Goal: Information Seeking & Learning: Learn about a topic

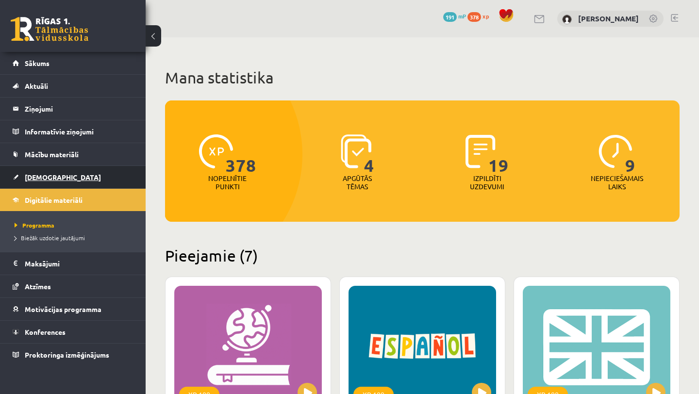
scroll to position [213, 0]
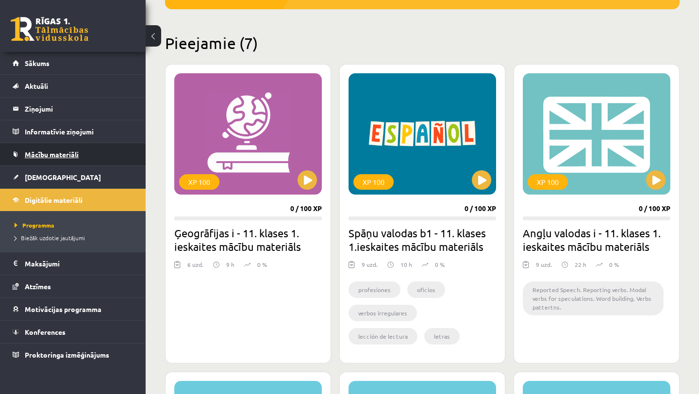
click at [77, 148] on link "Mācību materiāli" at bounding box center [73, 154] width 121 height 22
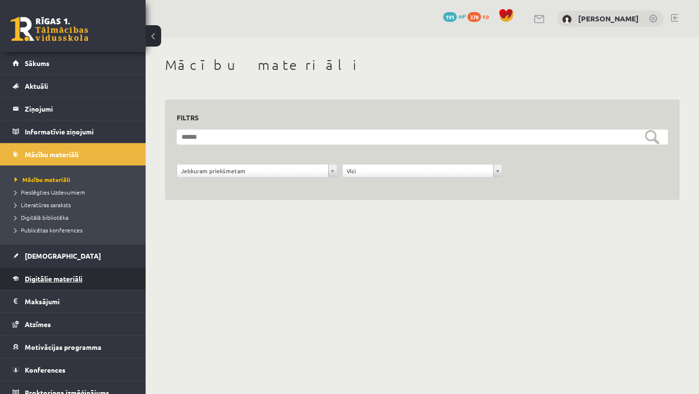
click at [65, 272] on link "Digitālie materiāli" at bounding box center [73, 278] width 121 height 22
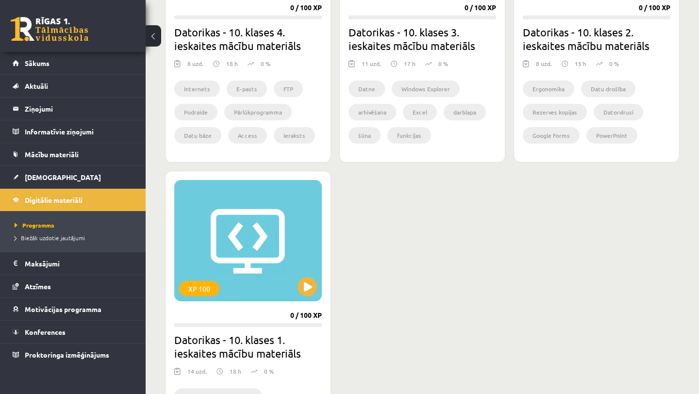
scroll to position [726, 0]
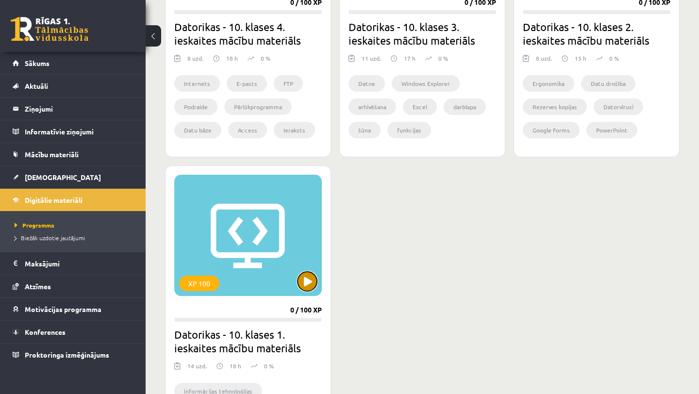
click at [310, 280] on button at bounding box center [306, 281] width 19 height 19
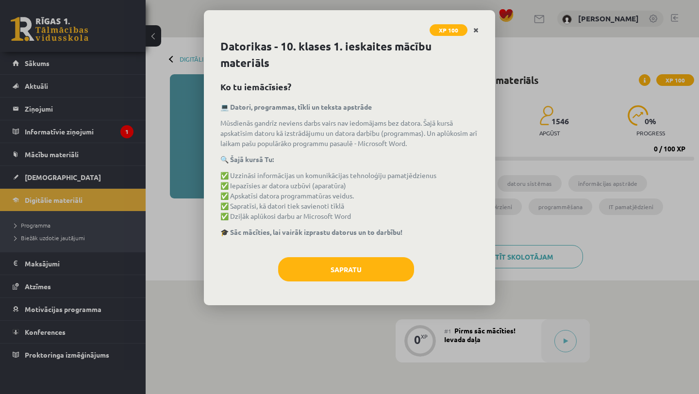
click at [475, 30] on icon "Close" at bounding box center [475, 30] width 5 height 7
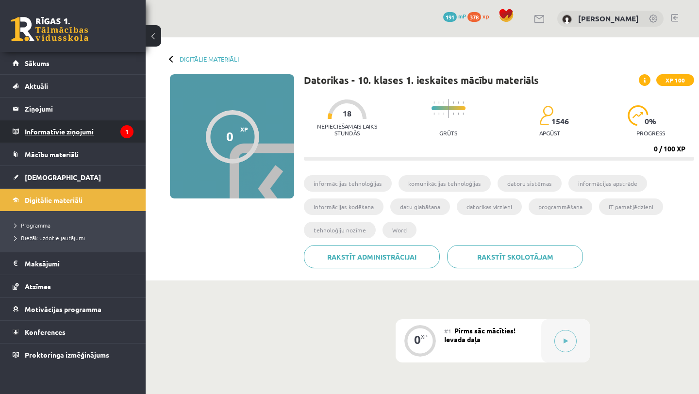
click at [103, 131] on legend "Informatīvie ziņojumi 1" at bounding box center [79, 131] width 109 height 22
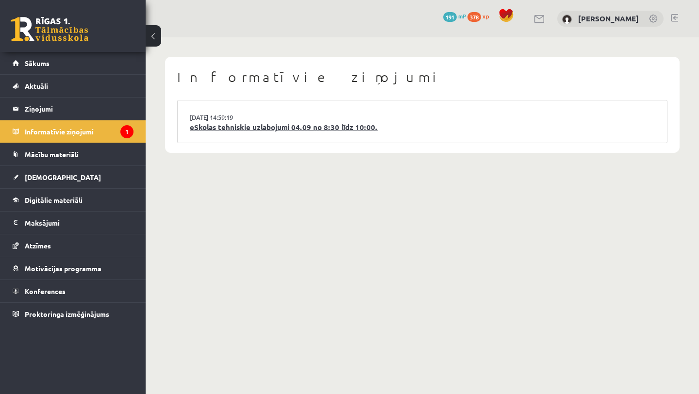
click at [245, 124] on link "eSkolas tehniskie uzlabojumi 04.09 no 8:30 līdz 10:00." at bounding box center [422, 127] width 465 height 11
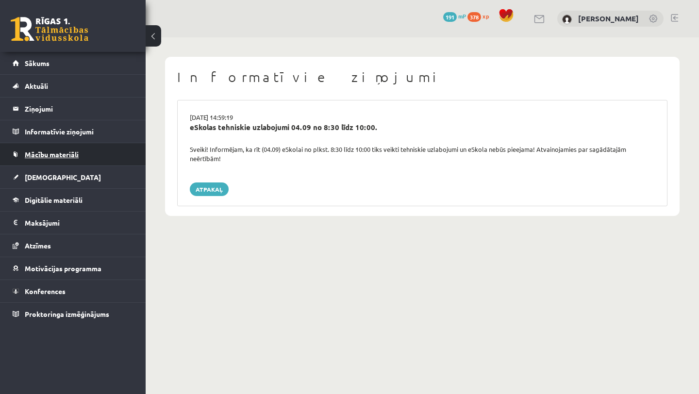
click at [97, 159] on link "Mācību materiāli" at bounding box center [73, 154] width 121 height 22
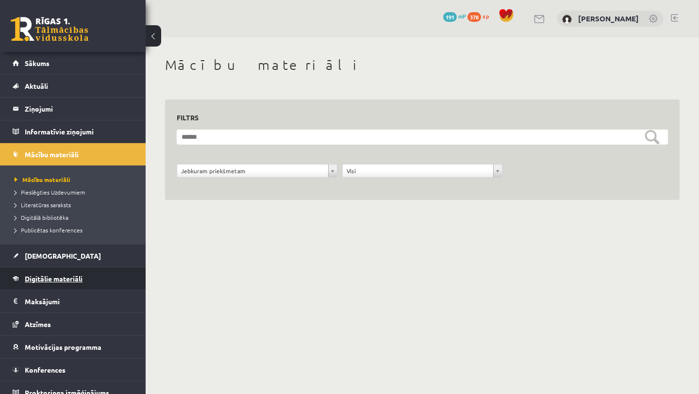
click at [89, 276] on link "Digitālie materiāli" at bounding box center [73, 278] width 121 height 22
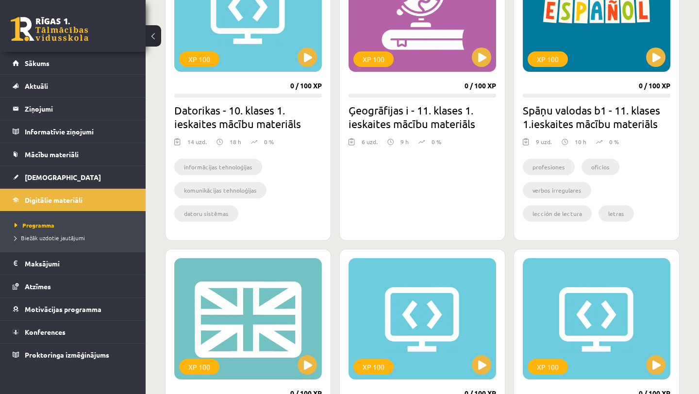
scroll to position [328, 0]
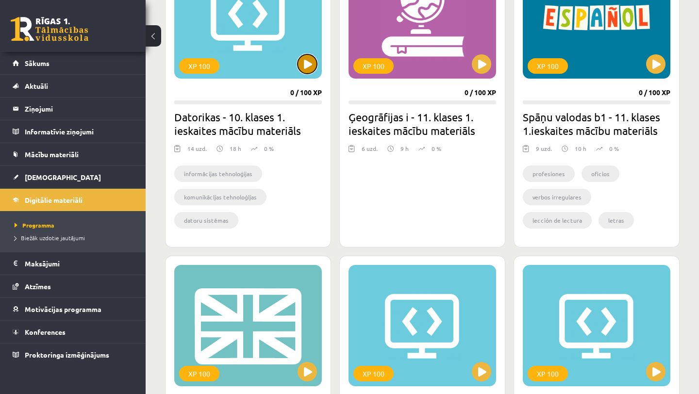
click at [313, 57] on button at bounding box center [306, 63] width 19 height 19
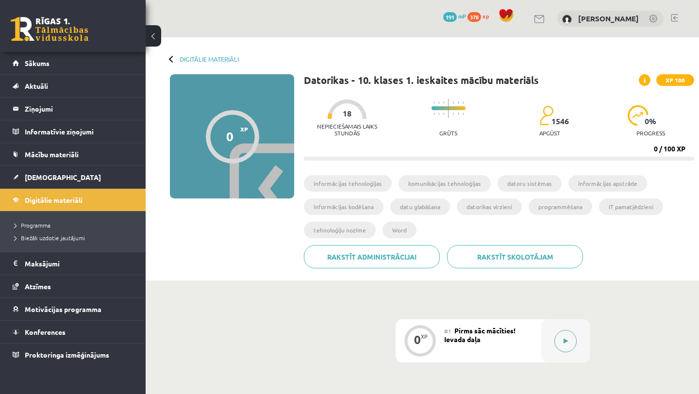
click at [563, 342] on icon at bounding box center [565, 341] width 4 height 6
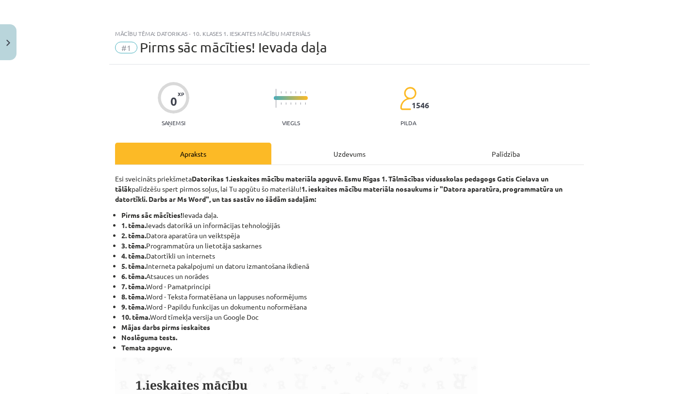
click at [371, 154] on div "Uzdevums" at bounding box center [349, 154] width 156 height 22
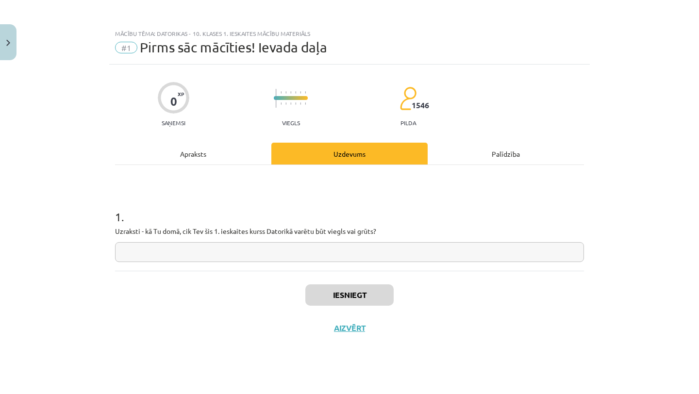
click at [355, 253] on input "text" at bounding box center [349, 252] width 469 height 20
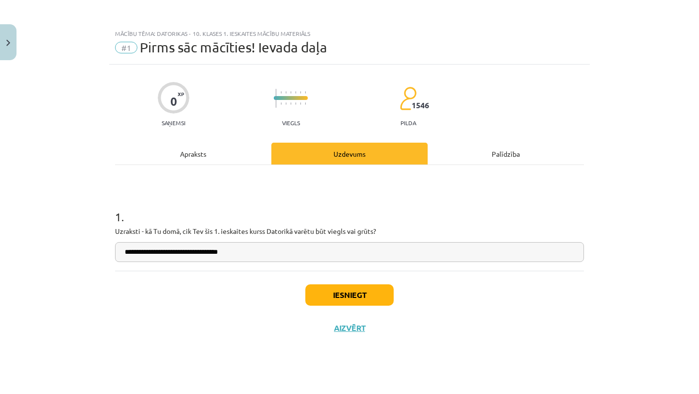
type input "**********"
click at [342, 300] on button "Iesniegt" at bounding box center [349, 294] width 88 height 21
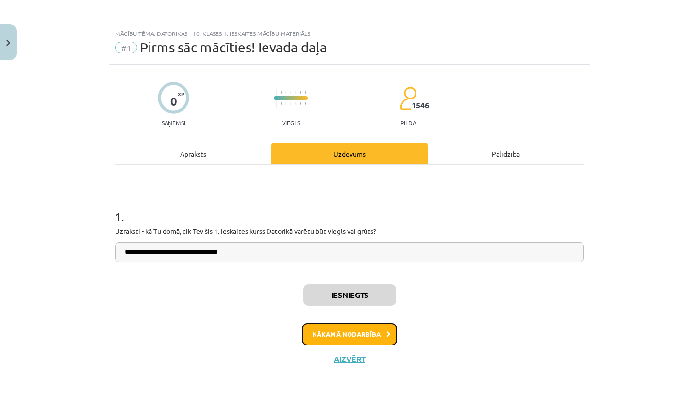
click at [338, 328] on button "Nākamā nodarbība" at bounding box center [349, 334] width 95 height 22
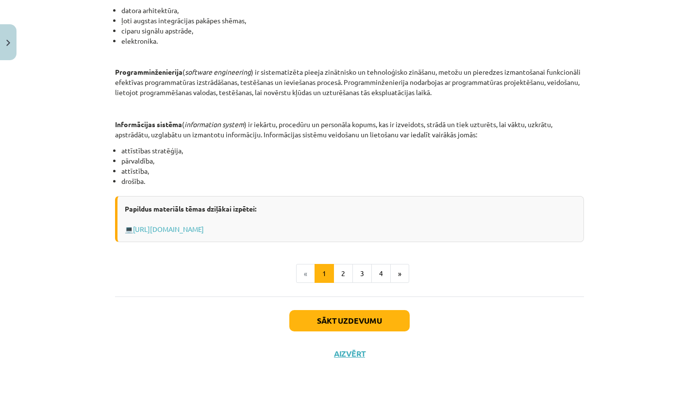
scroll to position [429, 0]
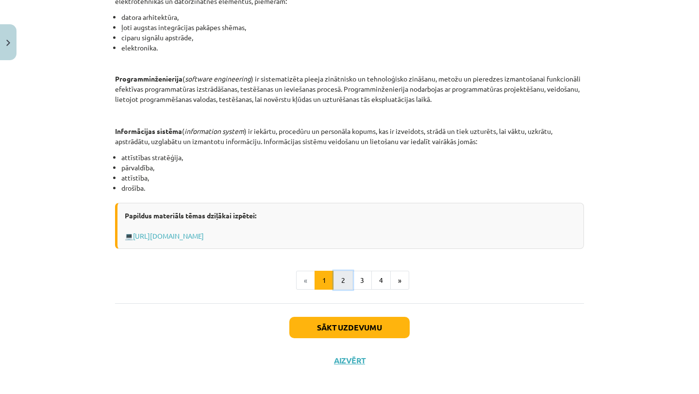
click at [341, 282] on button "2" at bounding box center [342, 280] width 19 height 19
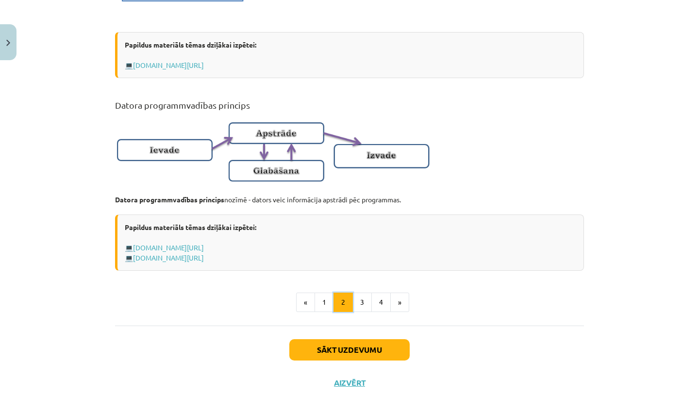
scroll to position [608, 0]
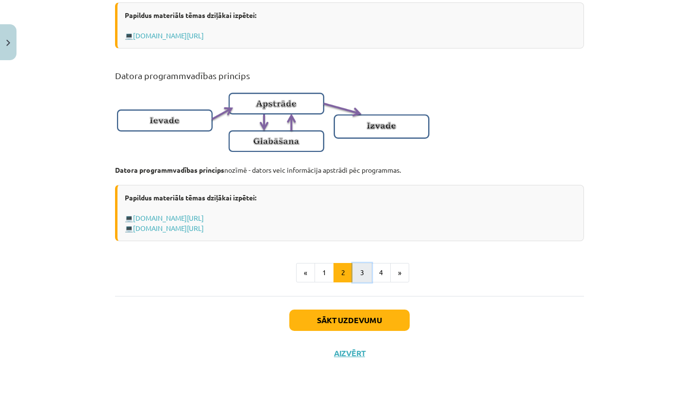
click at [360, 273] on button "3" at bounding box center [361, 272] width 19 height 19
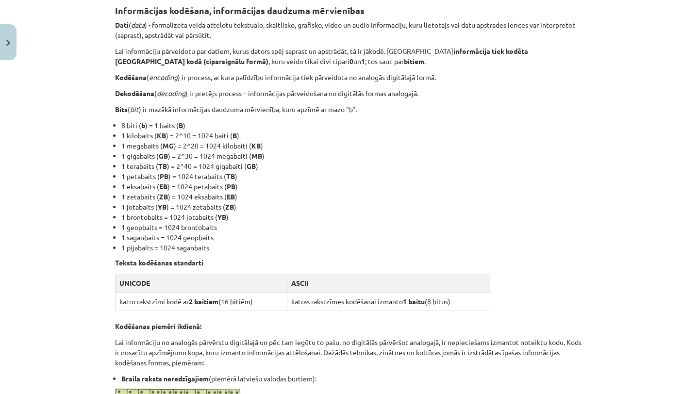
scroll to position [591, 0]
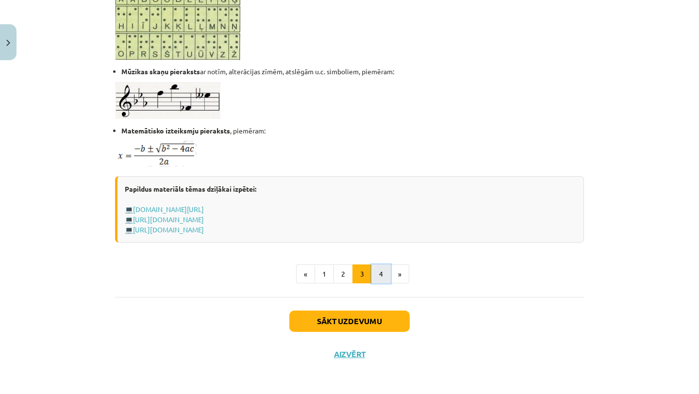
click at [378, 279] on button "4" at bounding box center [380, 273] width 19 height 19
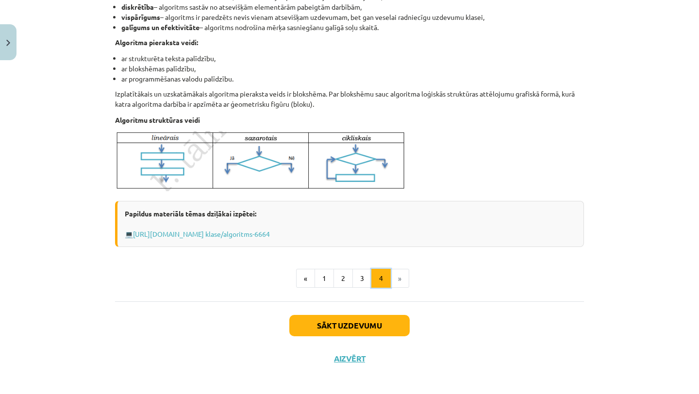
scroll to position [344, 0]
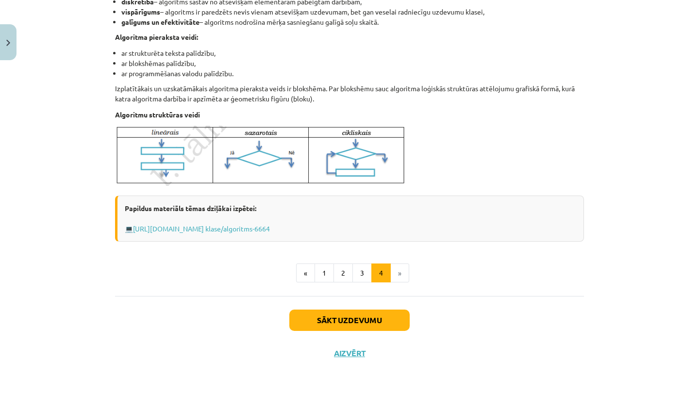
click at [399, 275] on li "»" at bounding box center [400, 272] width 18 height 19
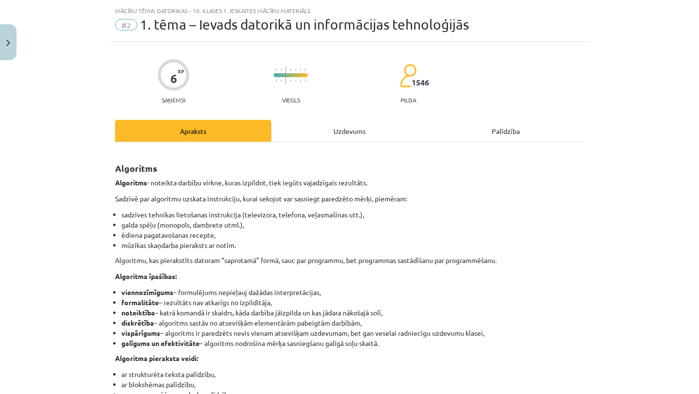
scroll to position [0, 0]
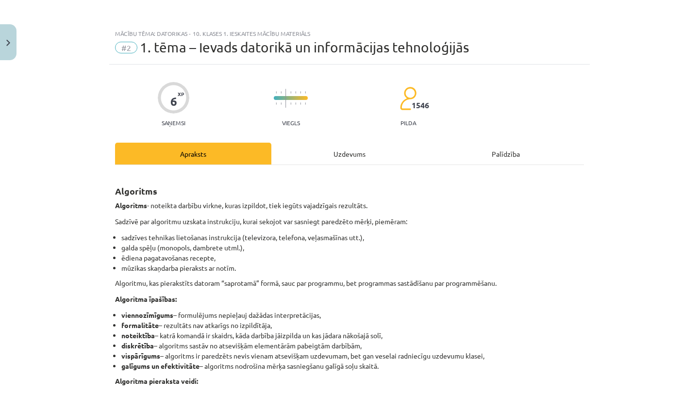
click at [339, 159] on div "Uzdevums" at bounding box center [349, 154] width 156 height 22
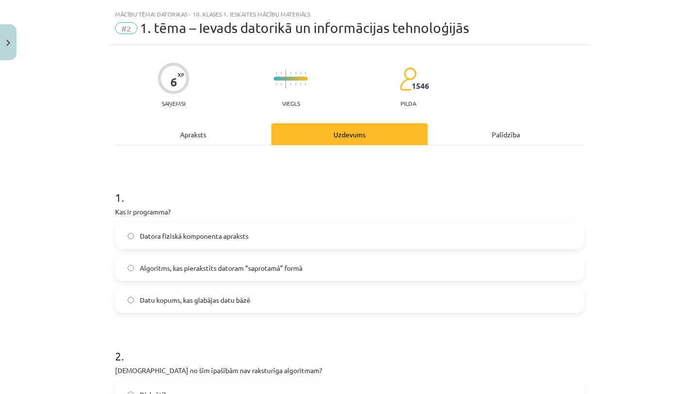
scroll to position [24, 0]
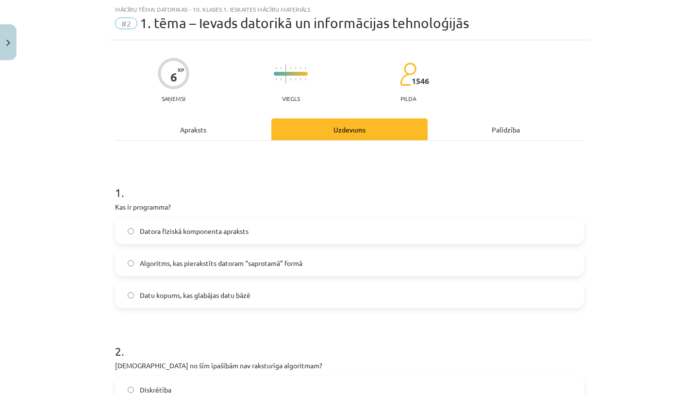
click at [309, 270] on label "Algoritms, kas pierakstīts datoram “saprotamā” formā" at bounding box center [349, 263] width 467 height 24
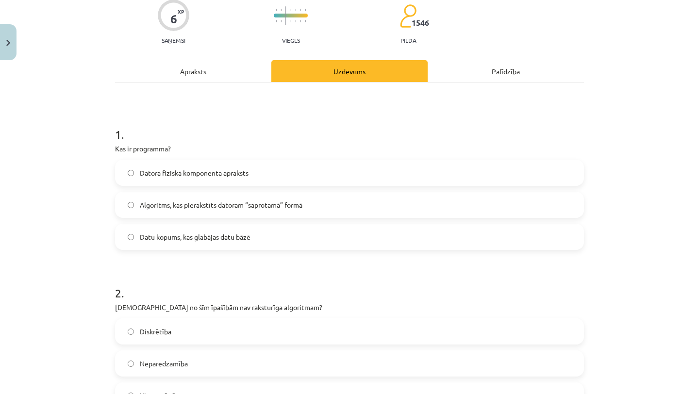
scroll to position [84, 0]
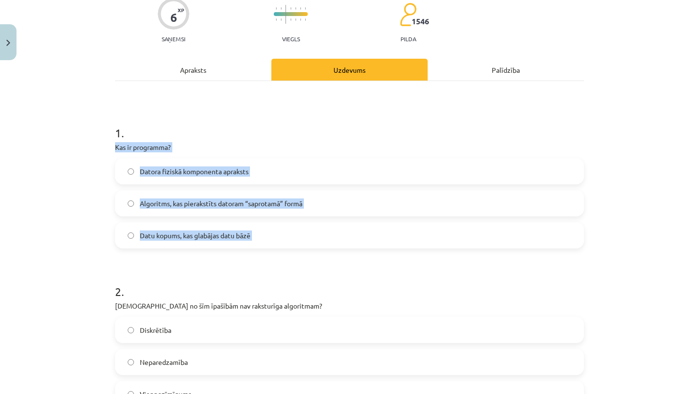
drag, startPoint x: 112, startPoint y: 147, endPoint x: 246, endPoint y: 259, distance: 174.6
copy div "Kas ir programma? Datora fiziskā komponenta apraksts Algoritms, kas pierakstīts…"
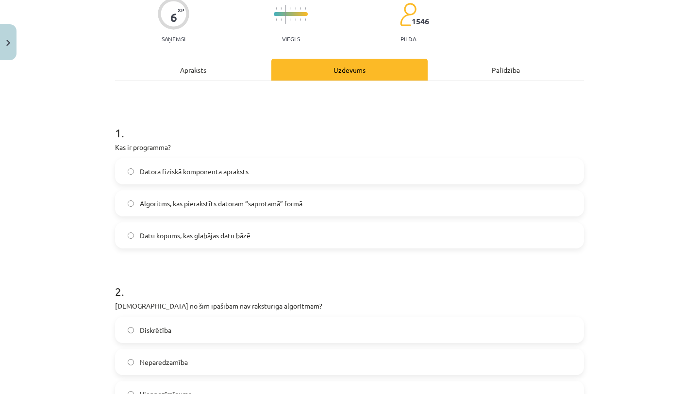
click at [254, 269] on h1 "2 ." at bounding box center [349, 283] width 469 height 30
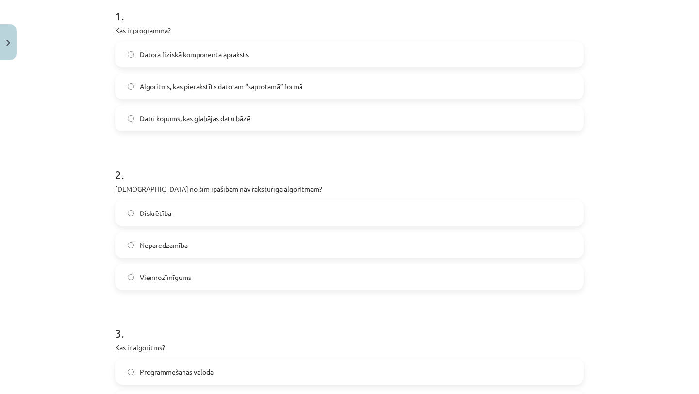
scroll to position [206, 0]
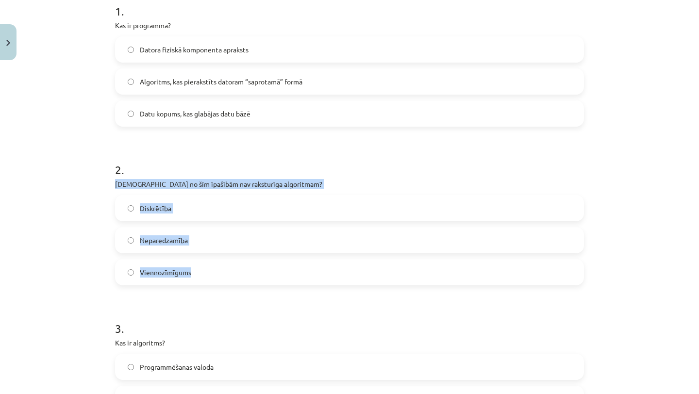
drag, startPoint x: 115, startPoint y: 184, endPoint x: 190, endPoint y: 268, distance: 113.0
click at [191, 269] on div "2 . Kura no šīm īpašībām nav raksturīga algoritmam? Diskrētība Neparedzamība Vi…" at bounding box center [349, 215] width 469 height 139
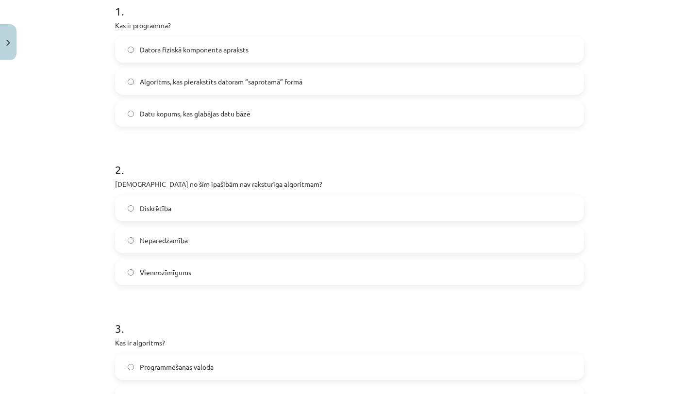
click at [192, 159] on h1 "2 ." at bounding box center [349, 161] width 469 height 30
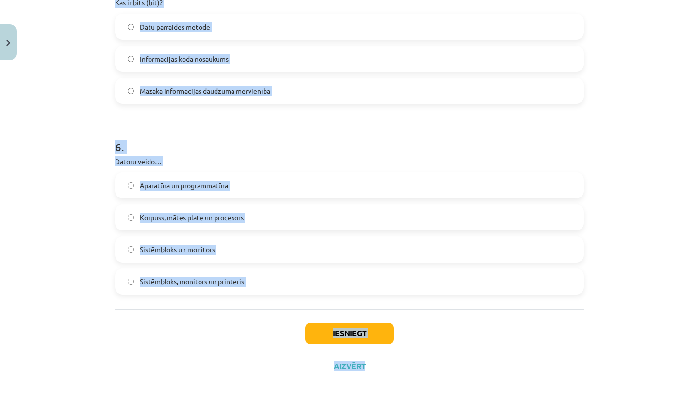
scroll to position [908, 0]
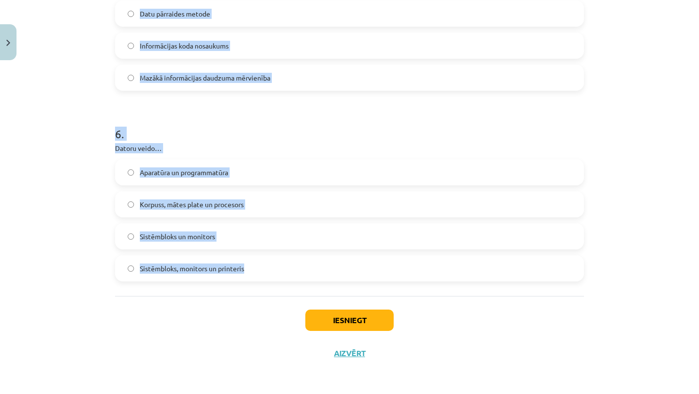
drag, startPoint x: 114, startPoint y: 168, endPoint x: 244, endPoint y: 275, distance: 168.6
copy form "2 . Kura no šīm īpašībām nav raksturīga algoritmam? Diskrētība Neparedzamība Vi…"
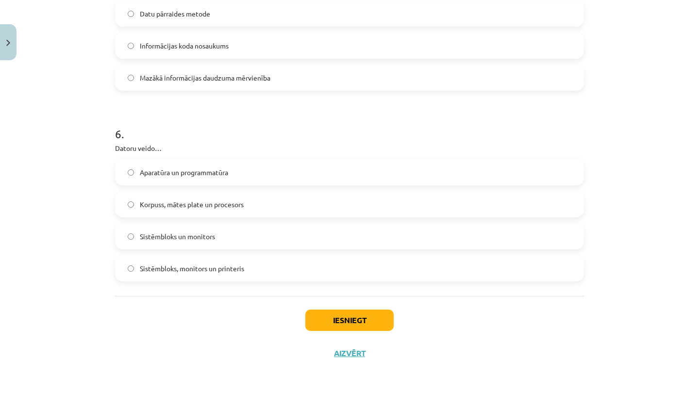
click at [245, 310] on div "Iesniegt Aizvērt" at bounding box center [349, 330] width 469 height 68
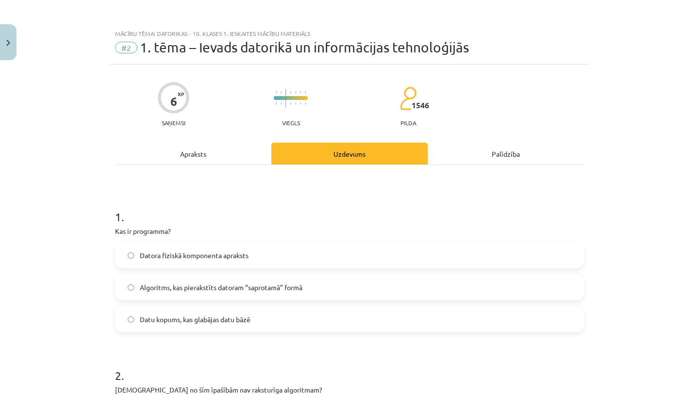
scroll to position [301, 0]
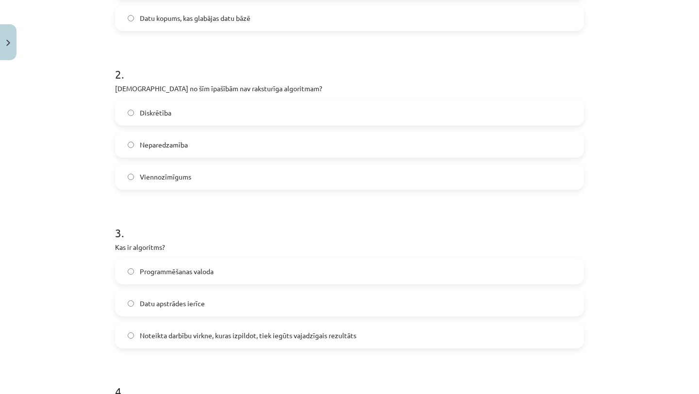
click at [236, 145] on label "Neparedzamība" at bounding box center [349, 144] width 467 height 24
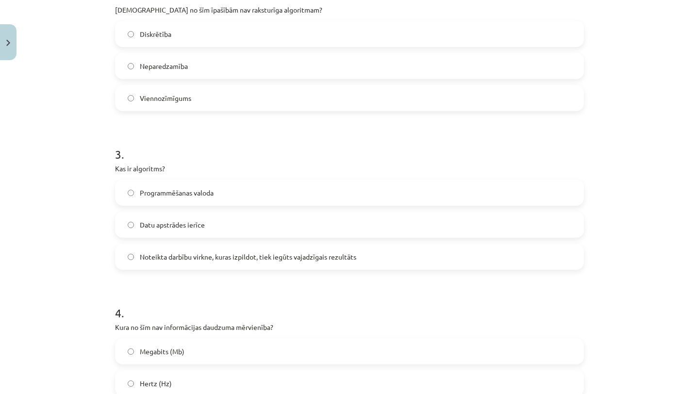
scroll to position [382, 0]
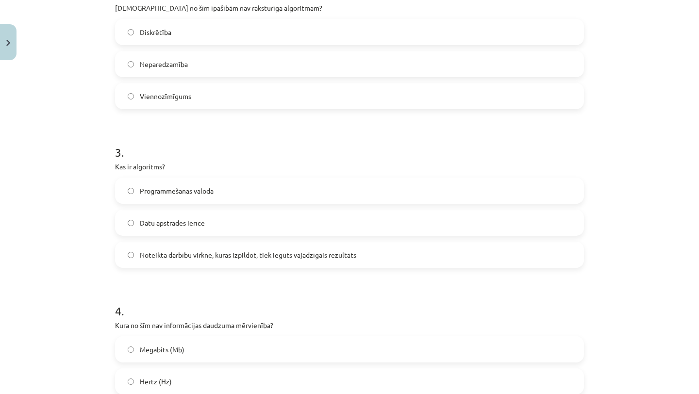
click at [312, 264] on label "Noteikta darbību virkne, kuras izpildot, tiek iegūts vajadzīgais rezultāts" at bounding box center [349, 255] width 467 height 24
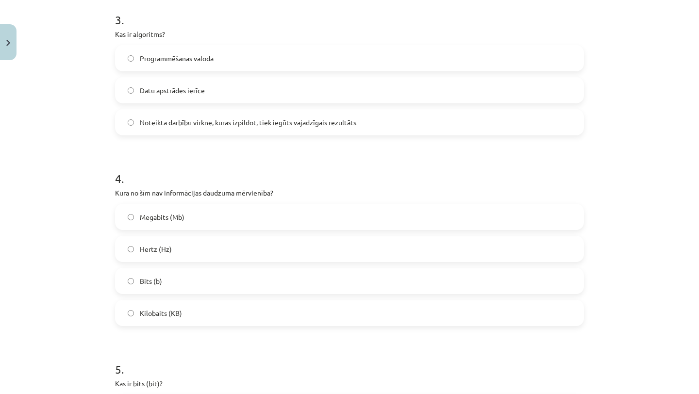
scroll to position [519, 0]
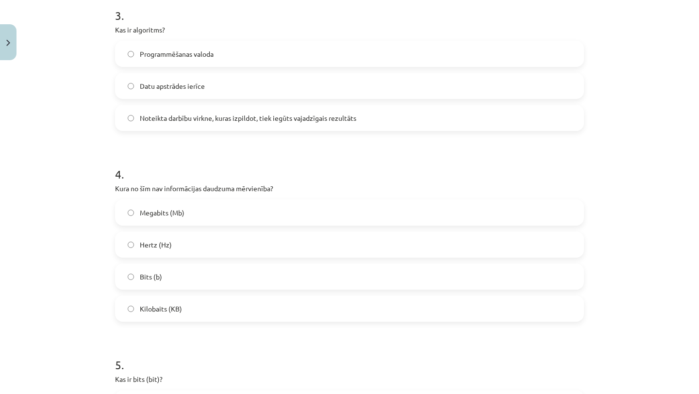
click at [300, 239] on label "Hertz (Hz)" at bounding box center [349, 244] width 467 height 24
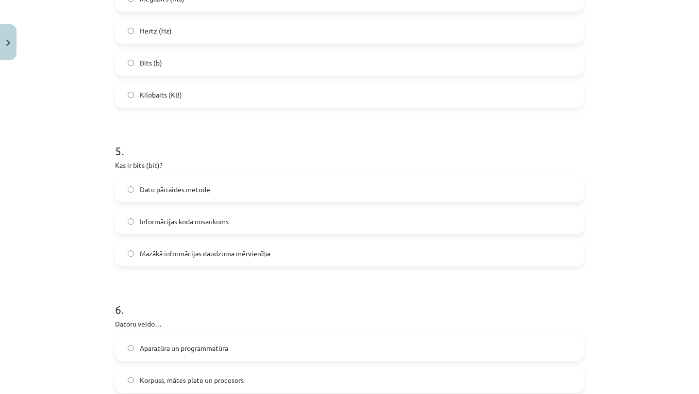
scroll to position [734, 0]
click at [300, 260] on label "Mazākā informācijas daudzuma mērvienība" at bounding box center [349, 252] width 467 height 24
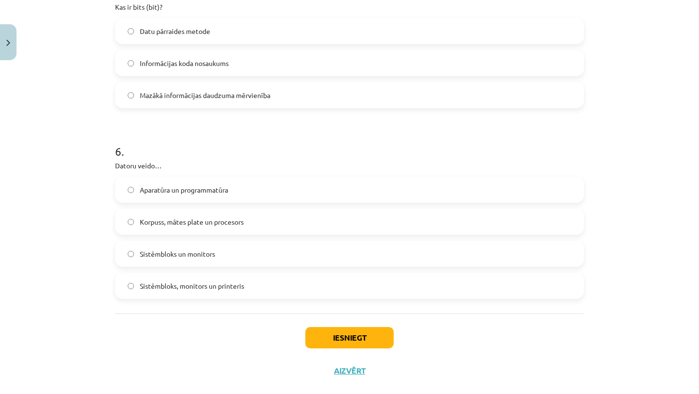
scroll to position [908, 0]
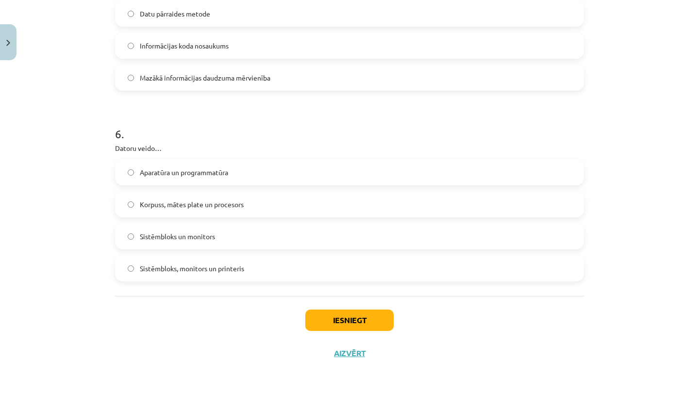
click at [301, 209] on label "Korpuss, mātes plate un procesors" at bounding box center [349, 204] width 467 height 24
click at [243, 178] on label "Aparatūra un programmatūra" at bounding box center [349, 172] width 467 height 24
click at [320, 313] on button "Iesniegt" at bounding box center [349, 320] width 88 height 21
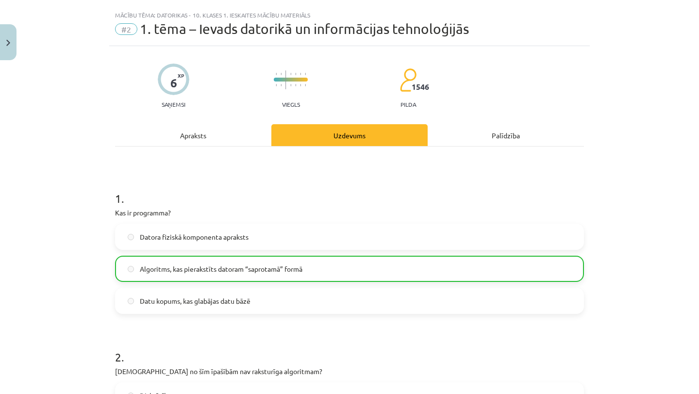
scroll to position [0, 0]
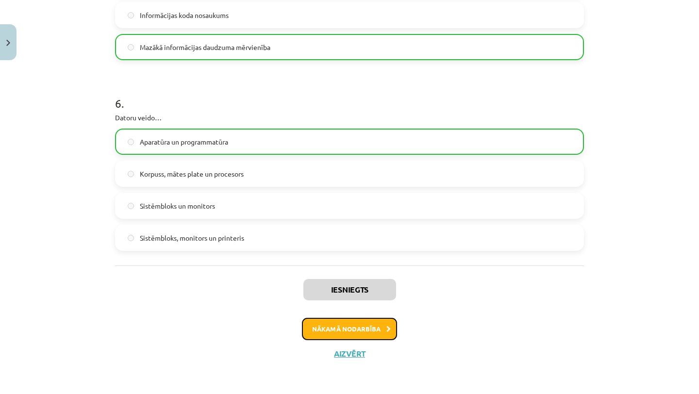
click at [364, 324] on button "Nākamā nodarbība" at bounding box center [349, 329] width 95 height 22
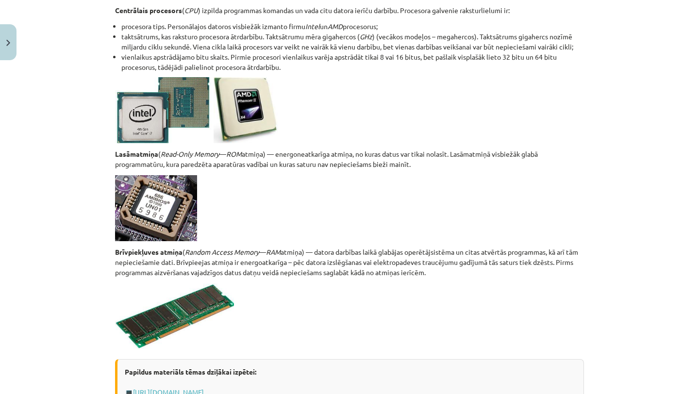
scroll to position [1684, 0]
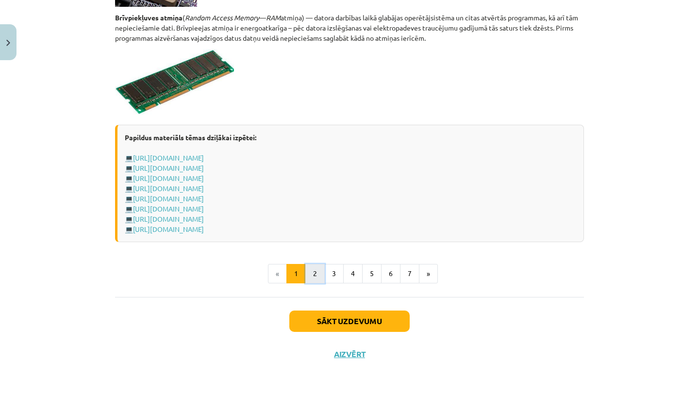
click at [316, 278] on button "2" at bounding box center [314, 273] width 19 height 19
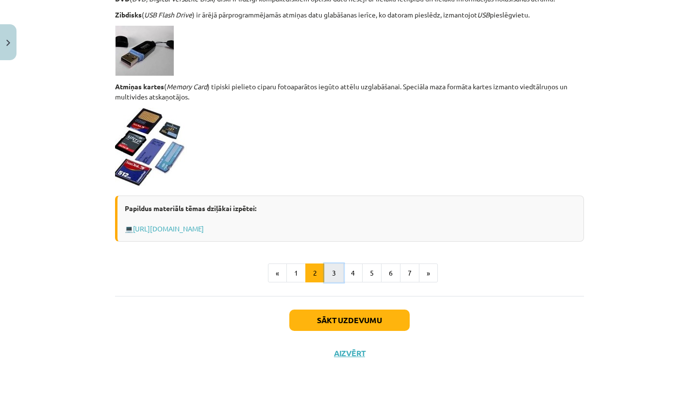
click at [331, 273] on button "3" at bounding box center [333, 272] width 19 height 19
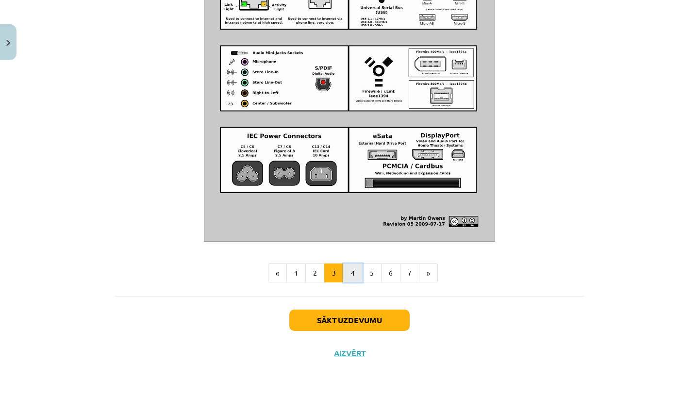
click at [360, 273] on button "4" at bounding box center [352, 272] width 19 height 19
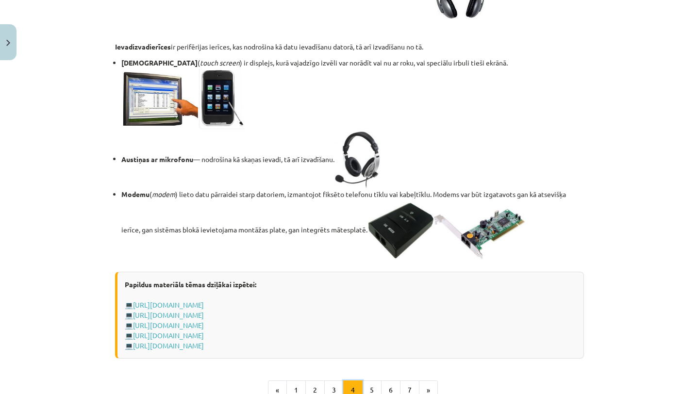
scroll to position [1714, 0]
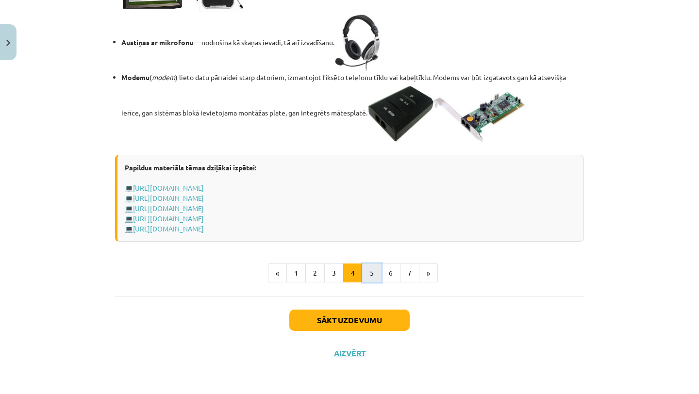
click at [369, 273] on button "5" at bounding box center [371, 272] width 19 height 19
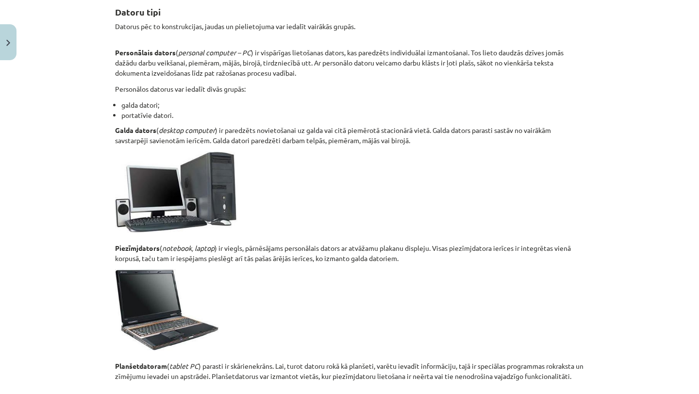
scroll to position [179, 0]
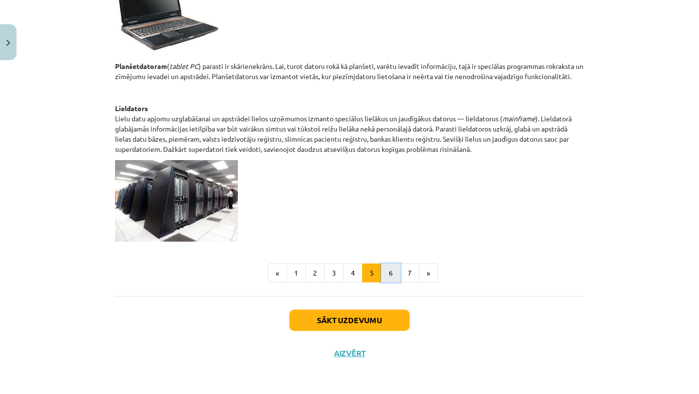
click at [394, 276] on button "6" at bounding box center [390, 272] width 19 height 19
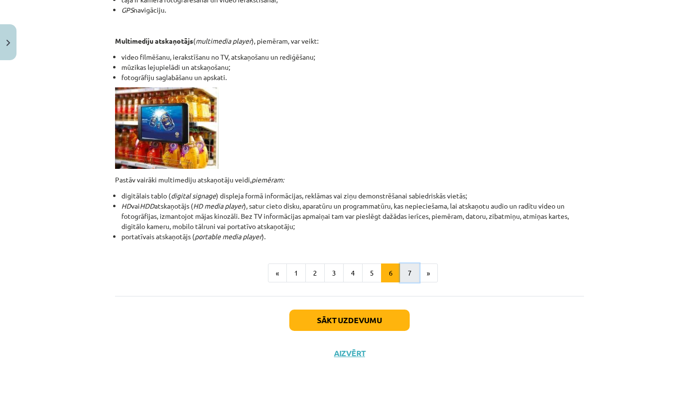
click at [406, 275] on button "7" at bounding box center [409, 272] width 19 height 19
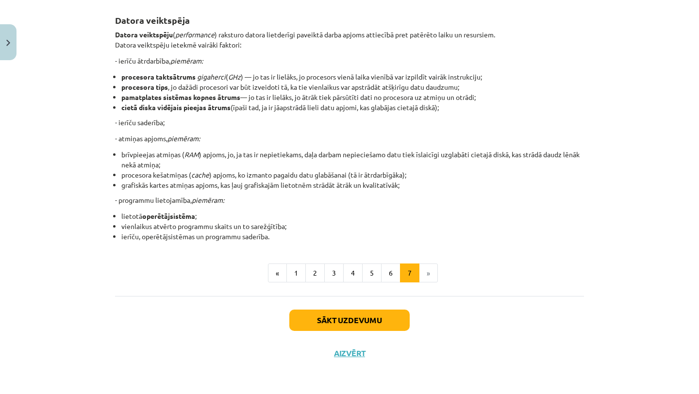
click at [429, 272] on li "»" at bounding box center [428, 272] width 18 height 19
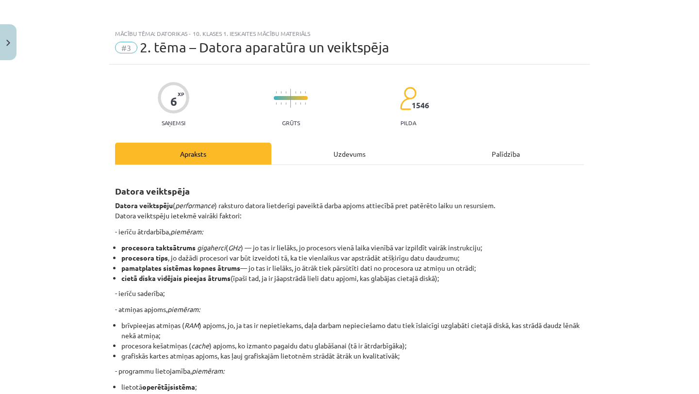
click at [326, 155] on div "Uzdevums" at bounding box center [349, 154] width 156 height 22
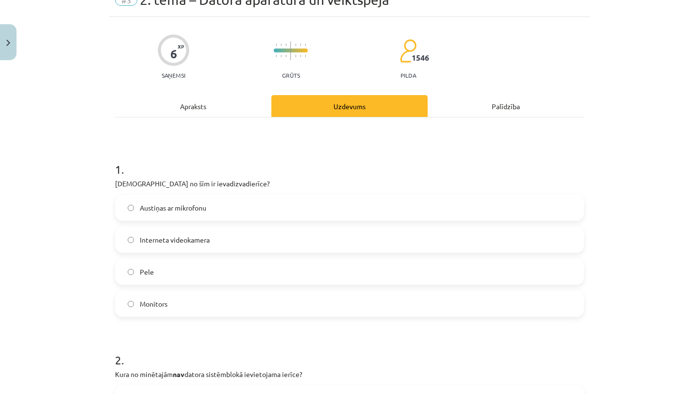
scroll to position [53, 0]
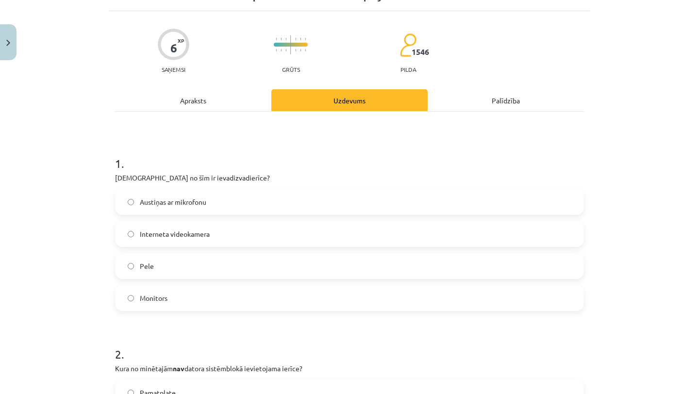
click at [240, 268] on label "Pele" at bounding box center [349, 266] width 467 height 24
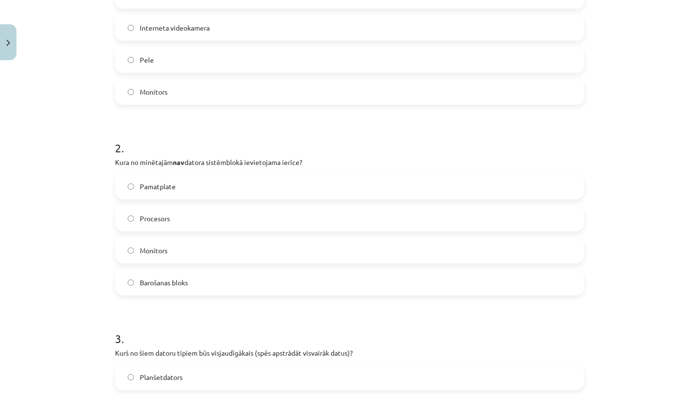
scroll to position [266, 0]
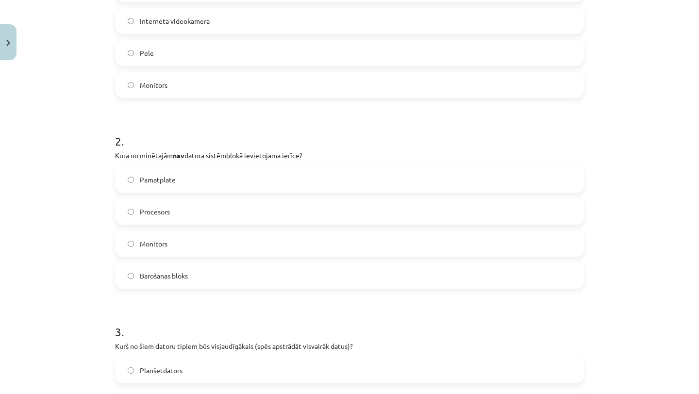
click at [242, 245] on label "Monitors" at bounding box center [349, 243] width 467 height 24
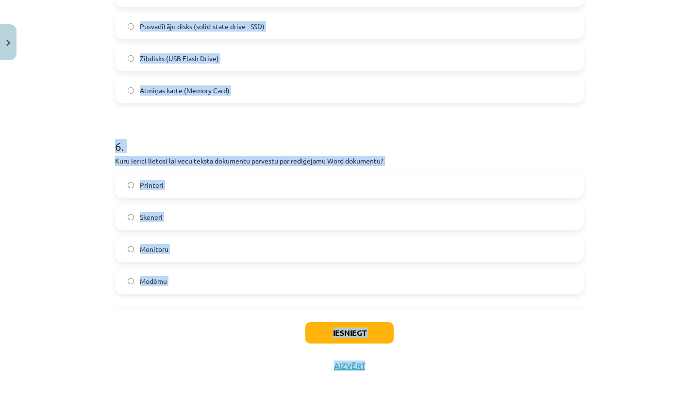
scroll to position [1036, 0]
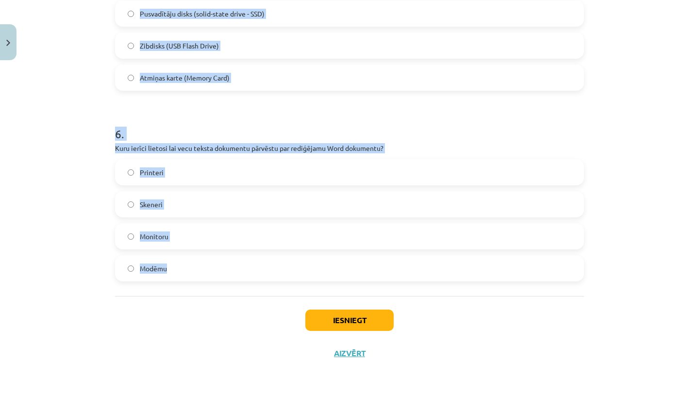
drag, startPoint x: 113, startPoint y: 214, endPoint x: 182, endPoint y: 277, distance: 93.1
copy form "1 . Kura no šīm ir ievadizvadierīce? Austiņas ar mikrofonu Interneta videokamer…"
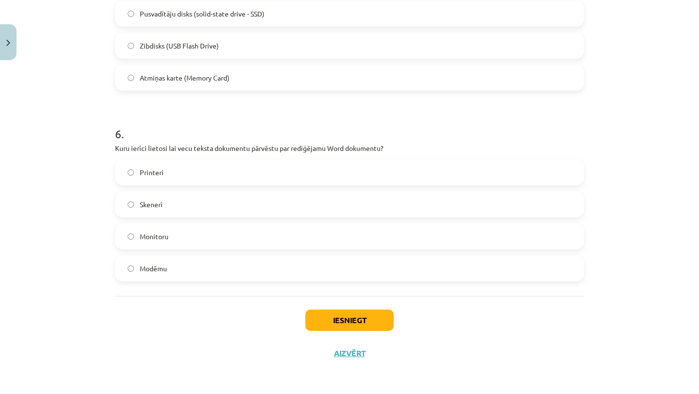
click at [182, 296] on div "Iesniegt Aizvērt" at bounding box center [349, 330] width 469 height 68
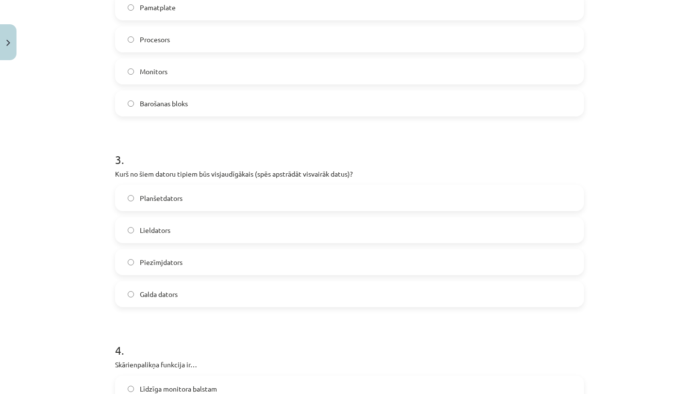
scroll to position [439, 0]
click at [216, 229] on label "Lieldators" at bounding box center [349, 229] width 467 height 24
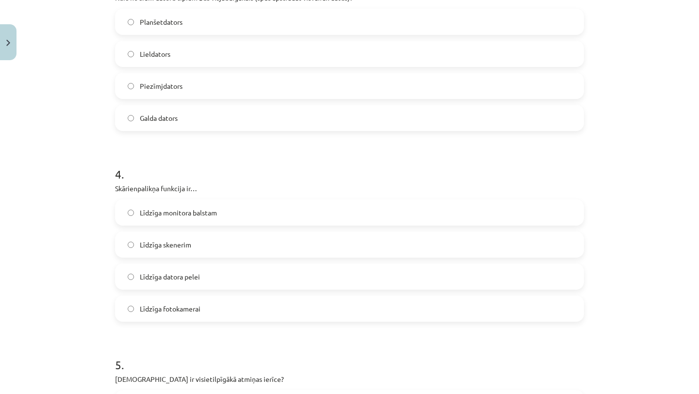
scroll to position [618, 0]
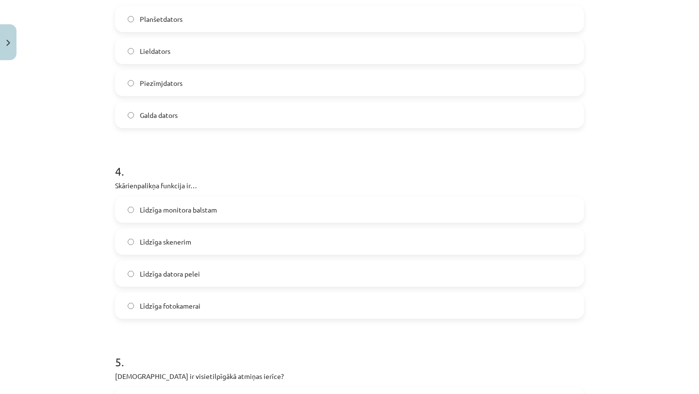
click at [214, 284] on label "Līdzīga datora pelei" at bounding box center [349, 274] width 467 height 24
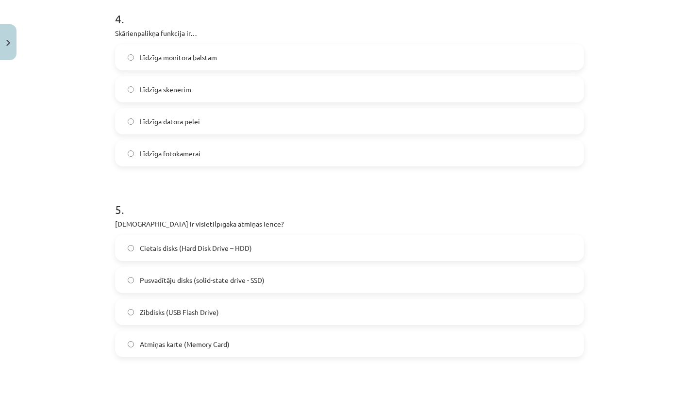
scroll to position [772, 0]
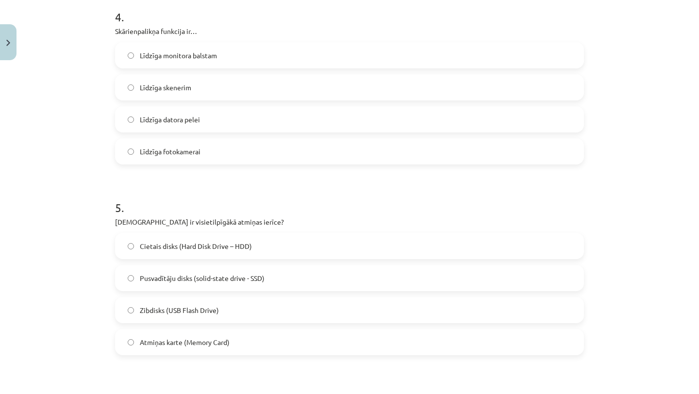
click at [229, 243] on span "Cietais disks (Hard Disk Drive – HDD)" at bounding box center [196, 246] width 112 height 10
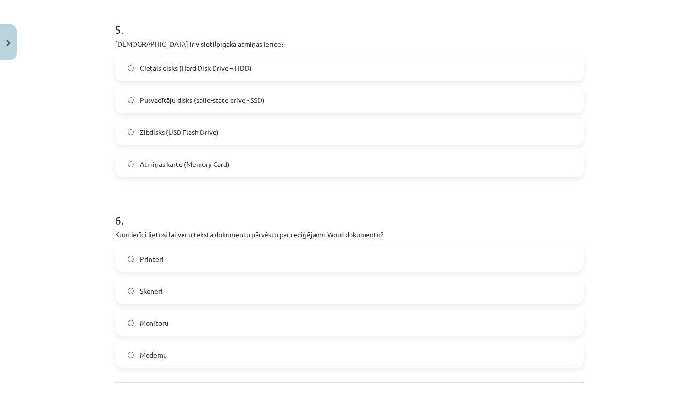
scroll to position [952, 0]
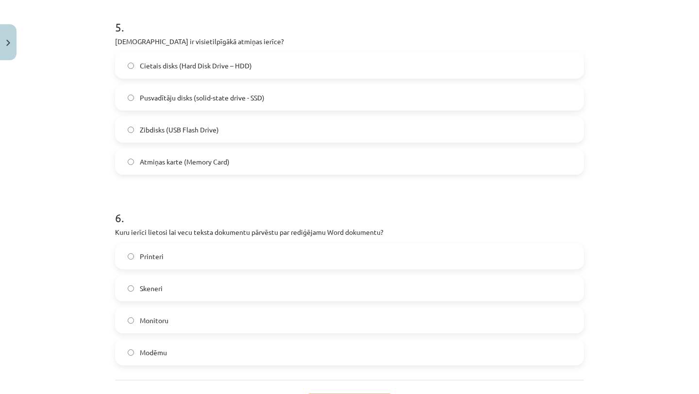
click at [209, 314] on label "Monitoru" at bounding box center [349, 320] width 467 height 24
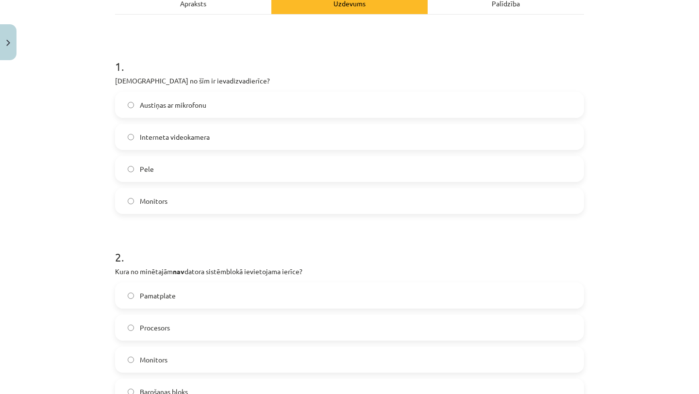
scroll to position [0, 0]
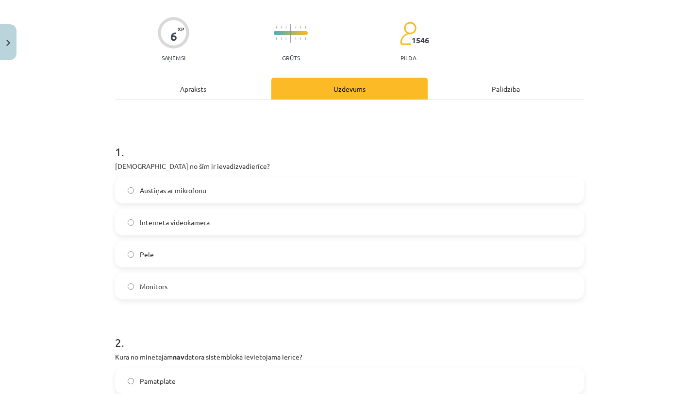
click at [273, 290] on label "Monitors" at bounding box center [349, 286] width 467 height 24
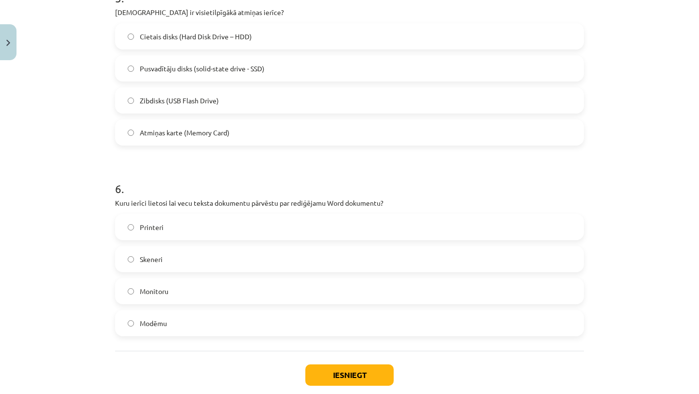
scroll to position [983, 0]
click at [279, 263] on label "Skeneri" at bounding box center [349, 258] width 467 height 24
click at [341, 371] on button "Iesniegt" at bounding box center [349, 373] width 88 height 21
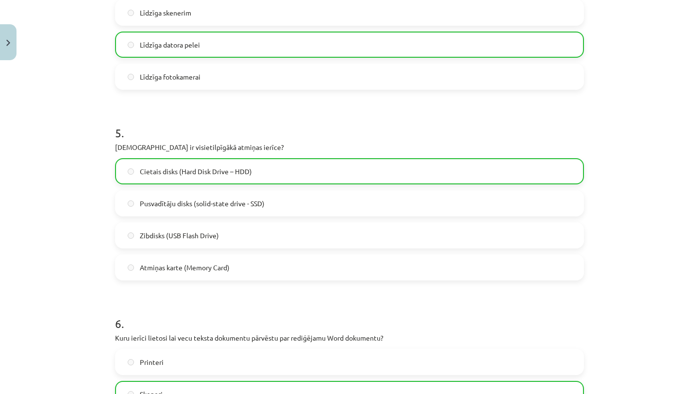
scroll to position [1067, 0]
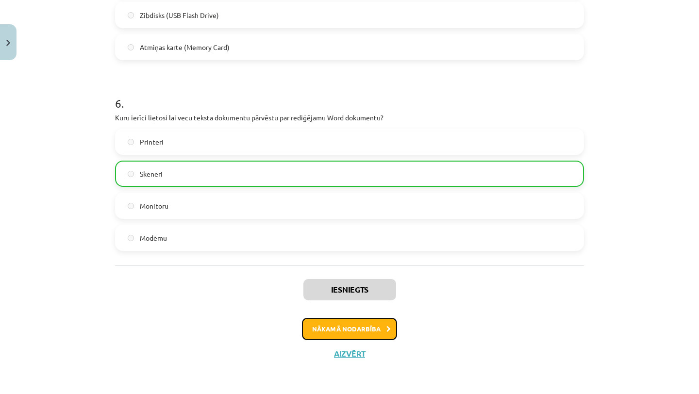
click at [382, 327] on button "Nākamā nodarbība" at bounding box center [349, 329] width 95 height 22
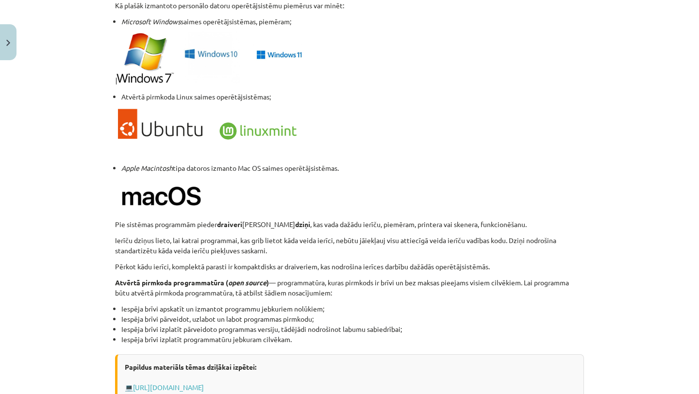
scroll to position [980, 0]
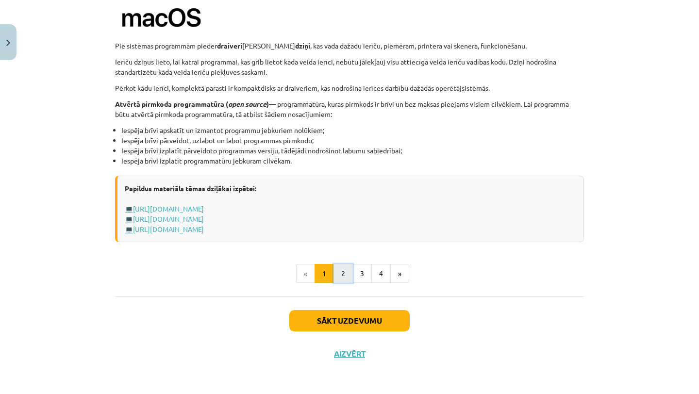
click at [343, 274] on button "2" at bounding box center [342, 273] width 19 height 19
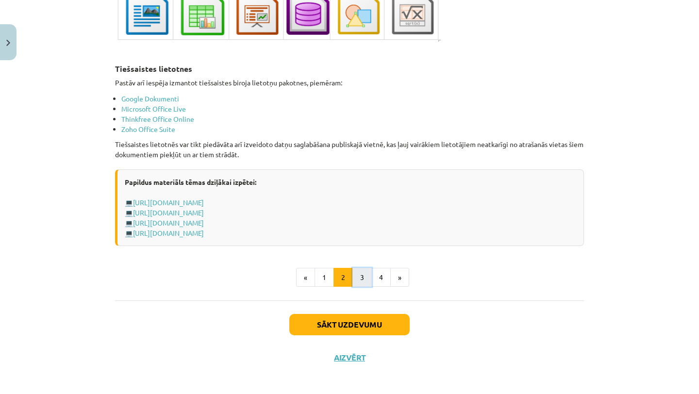
click at [365, 280] on button "3" at bounding box center [361, 277] width 19 height 19
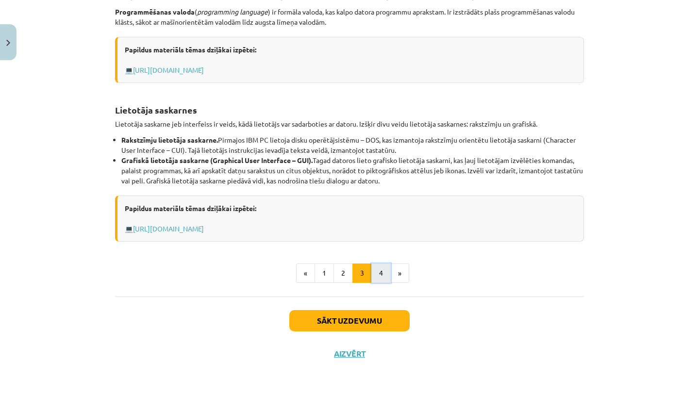
click at [377, 279] on button "4" at bounding box center [380, 272] width 19 height 19
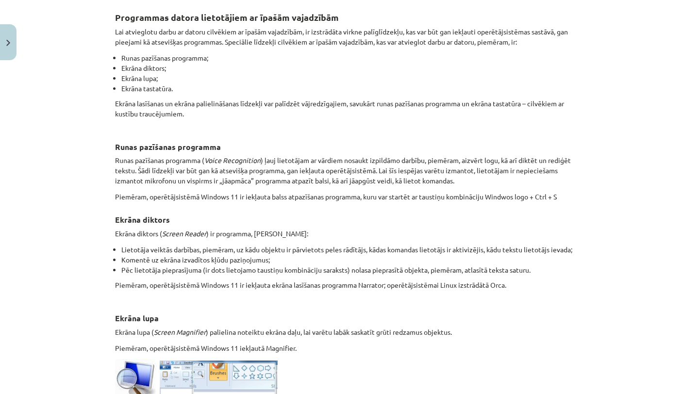
scroll to position [0, 0]
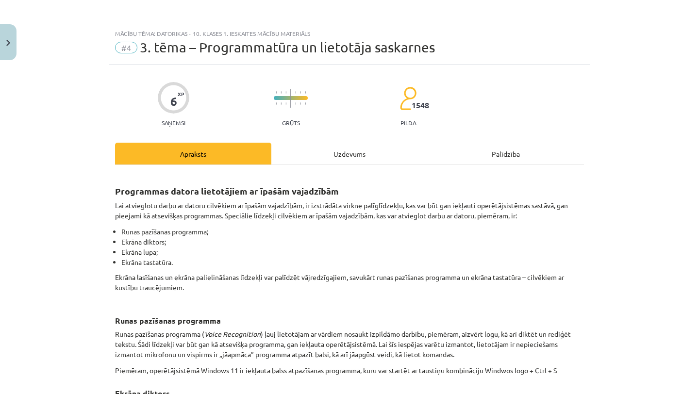
click at [365, 153] on div "Uzdevums" at bounding box center [349, 154] width 156 height 22
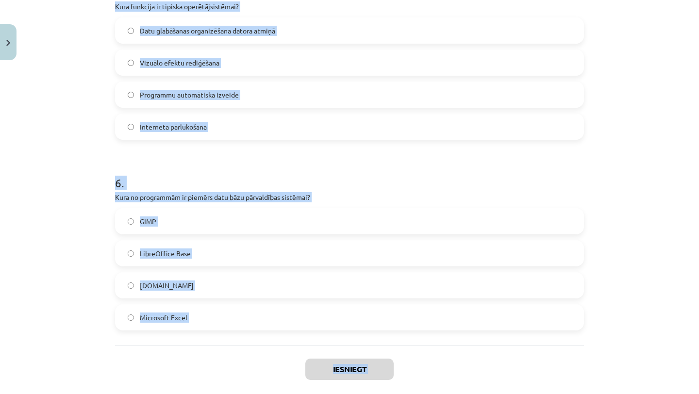
scroll to position [972, 0]
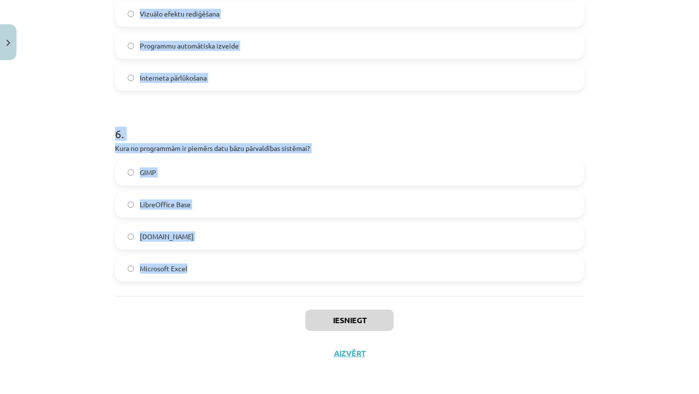
drag, startPoint x: 115, startPoint y: 172, endPoint x: 188, endPoint y: 268, distance: 120.2
copy form "1 . Kas ir ekrāna lupa? Programma, kas lasa tekstu balsī Programma, kas palieli…"
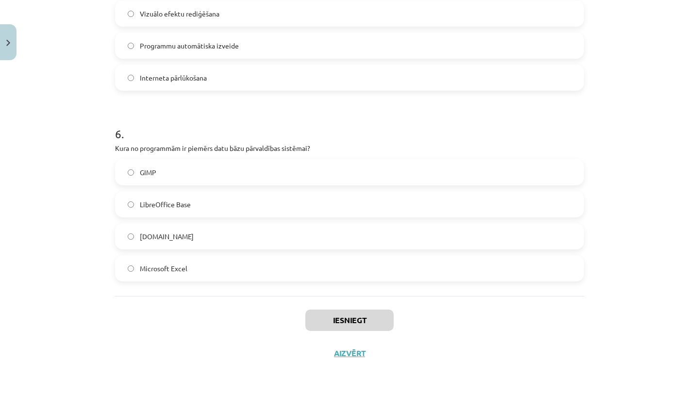
click at [188, 297] on div "Iesniegt Aizvērt" at bounding box center [349, 330] width 469 height 68
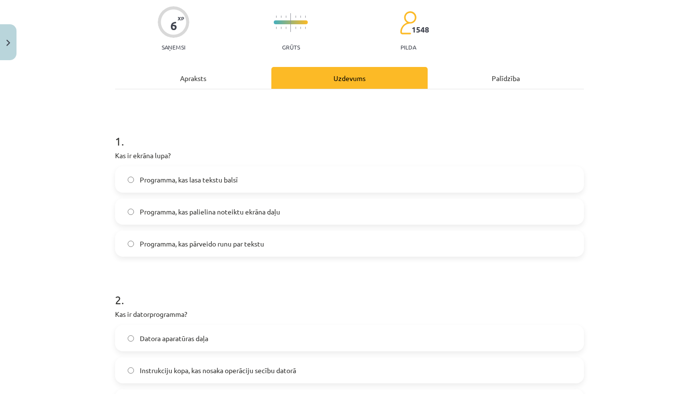
scroll to position [88, 0]
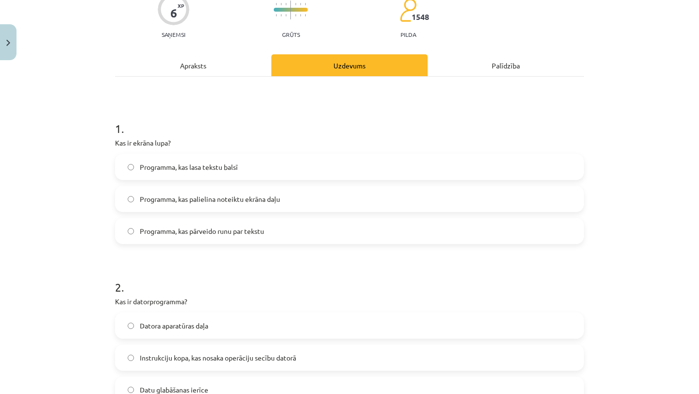
click at [249, 202] on span "Programma, kas palielina noteiktu ekrāna daļu" at bounding box center [210, 199] width 140 height 10
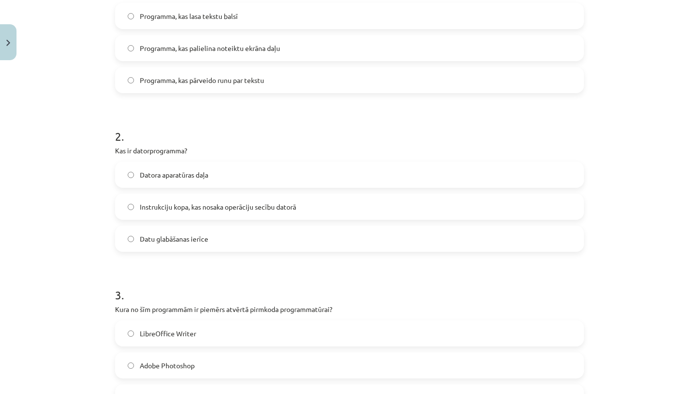
scroll to position [240, 0]
click at [250, 180] on label "Datora aparatūras daļa" at bounding box center [349, 174] width 467 height 24
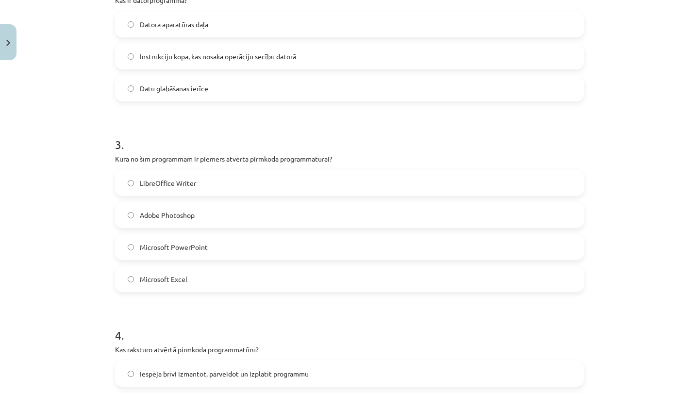
scroll to position [391, 0]
click at [236, 215] on label "Adobe Photoshop" at bounding box center [349, 214] width 467 height 24
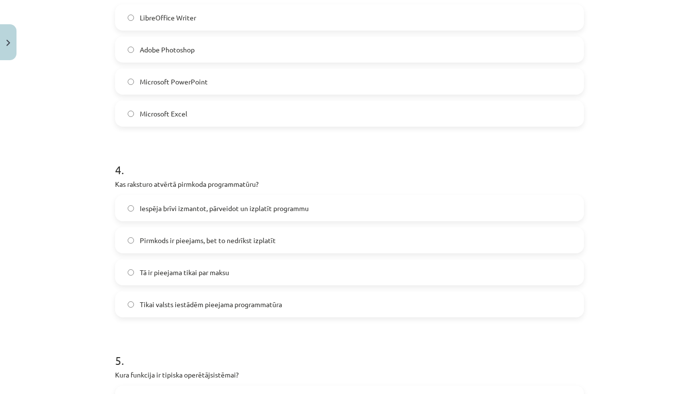
scroll to position [558, 0]
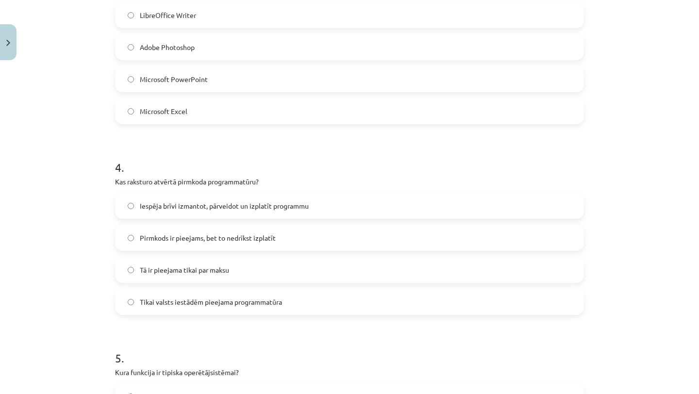
click at [251, 199] on label "Iespēja brīvi izmantot, pārveidot un izplatīt programmu" at bounding box center [349, 206] width 467 height 24
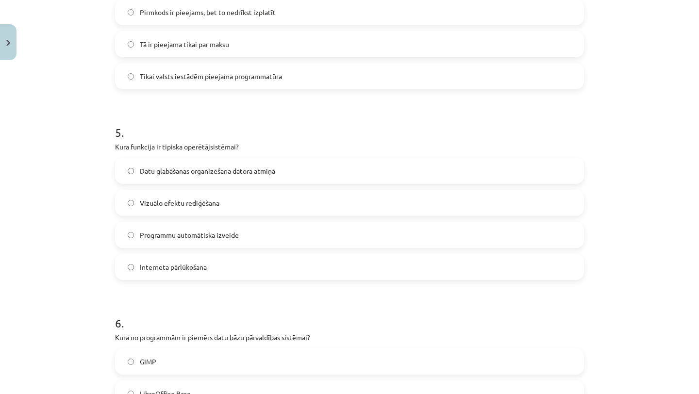
scroll to position [784, 0]
click at [470, 182] on div "Datu glabāšanas organizēšana datora atmiņā" at bounding box center [349, 170] width 469 height 26
click at [473, 177] on label "Datu glabāšanas organizēšana datora atmiņā" at bounding box center [349, 170] width 467 height 24
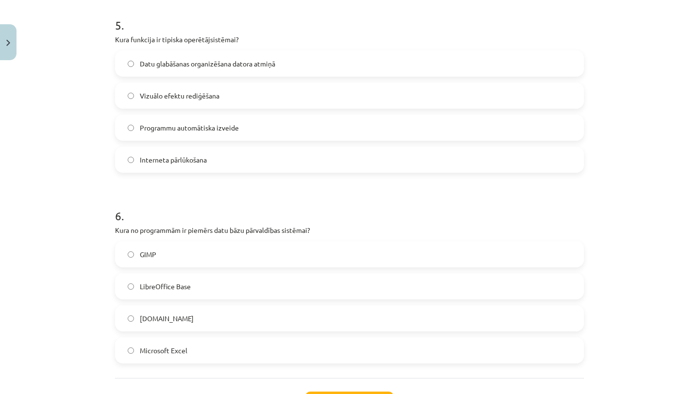
scroll to position [891, 0]
click at [380, 343] on label "Microsoft Excel" at bounding box center [349, 350] width 467 height 24
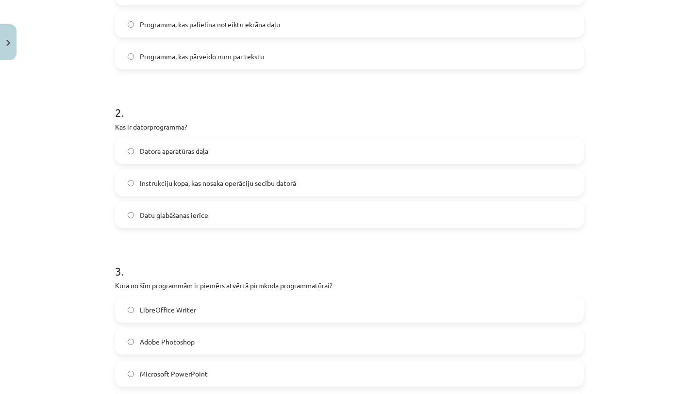
scroll to position [270, 0]
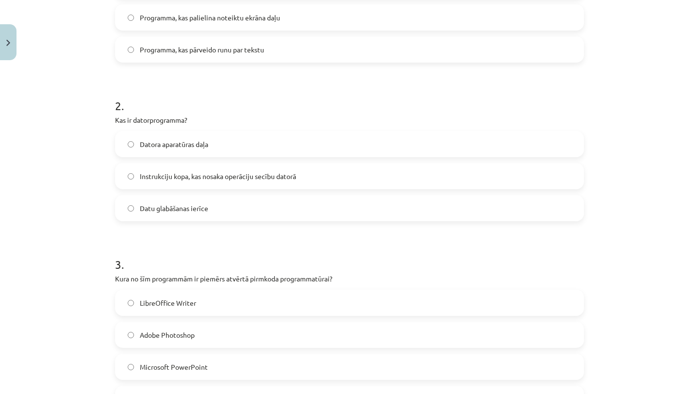
click at [300, 178] on label "Instrukciju kopa, kas nosaka operāciju secību datorā" at bounding box center [349, 176] width 467 height 24
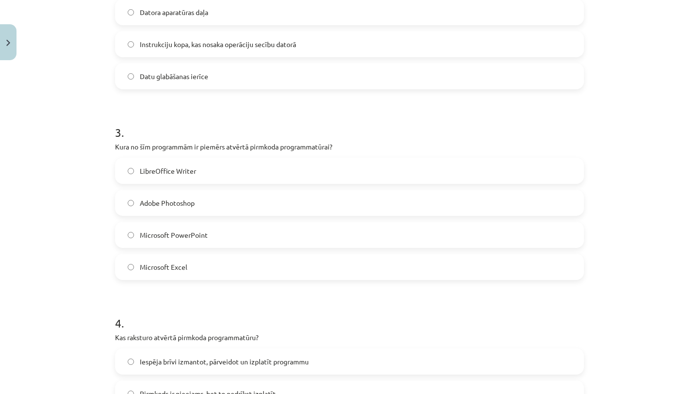
scroll to position [403, 0]
click at [211, 171] on label "LibreOffice Writer" at bounding box center [349, 170] width 467 height 24
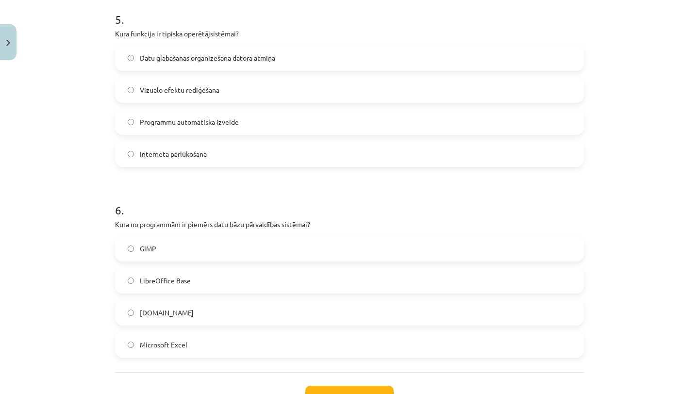
scroll to position [899, 0]
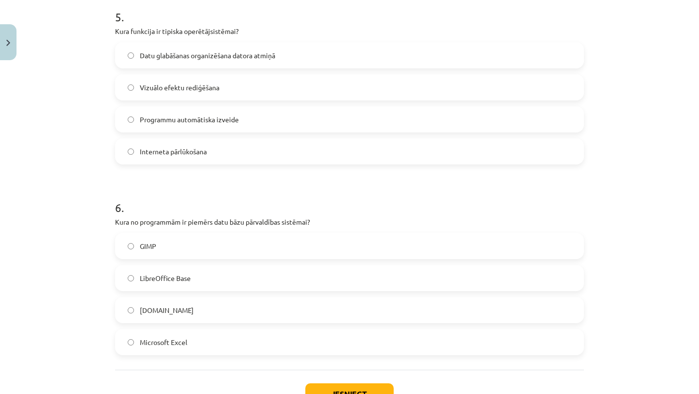
click at [203, 278] on label "LibreOffice Base" at bounding box center [349, 278] width 467 height 24
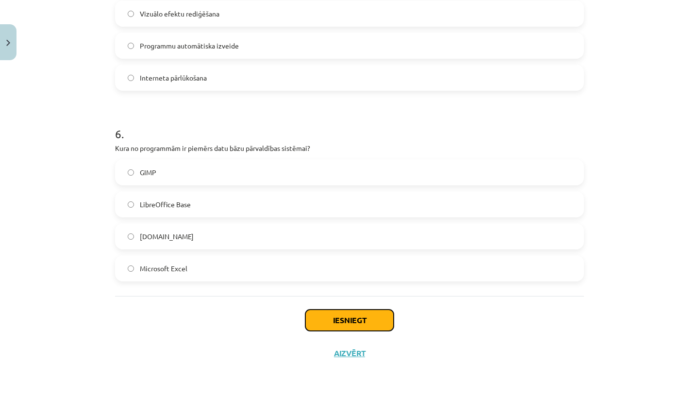
click at [317, 319] on button "Iesniegt" at bounding box center [349, 320] width 88 height 21
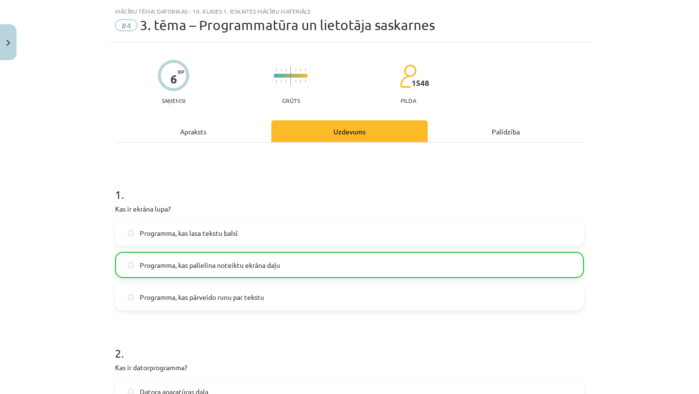
scroll to position [0, 0]
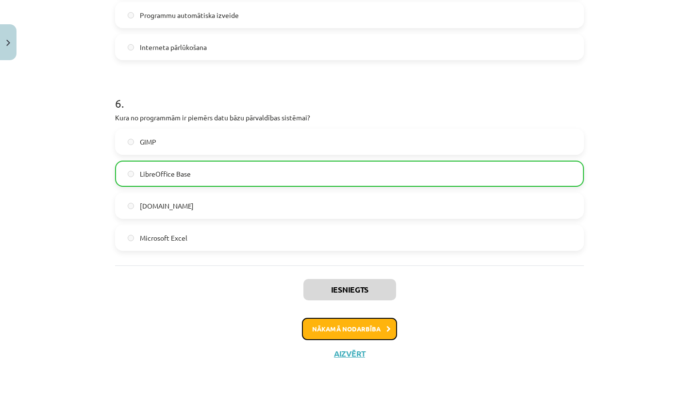
click at [322, 325] on button "Nākamā nodarbība" at bounding box center [349, 329] width 95 height 22
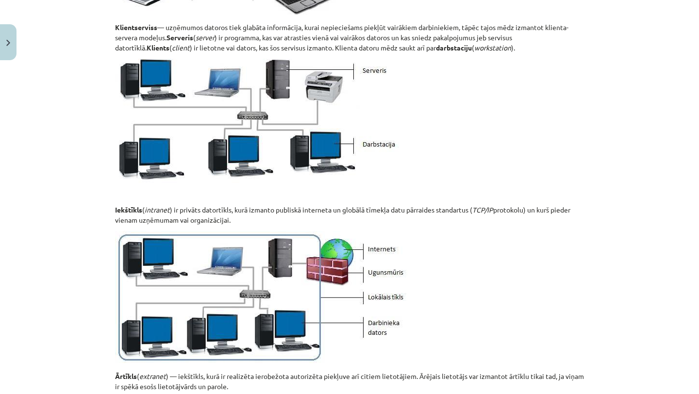
scroll to position [1148, 0]
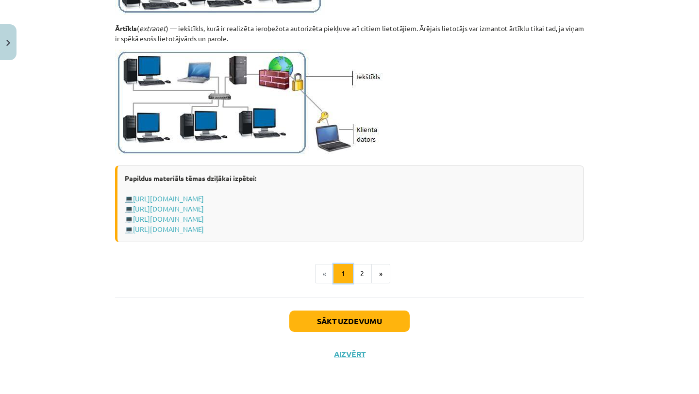
click at [351, 266] on button "1" at bounding box center [342, 273] width 19 height 19
click at [363, 269] on button "2" at bounding box center [361, 273] width 19 height 19
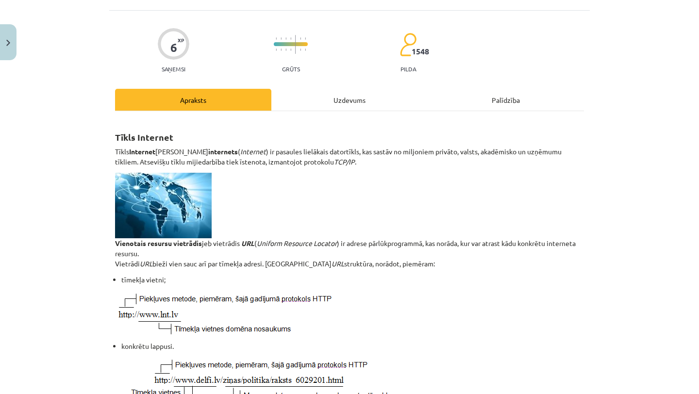
scroll to position [0, 0]
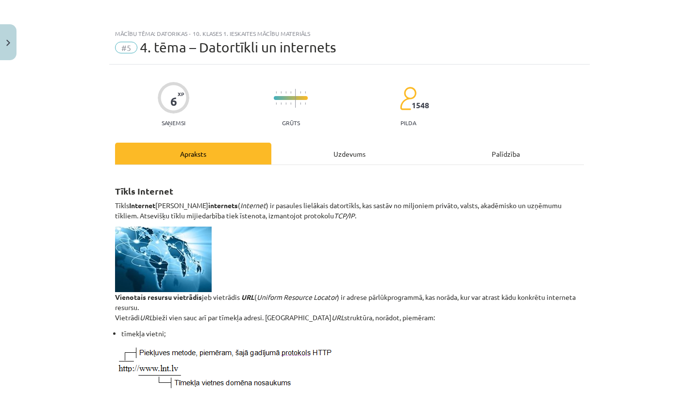
click at [345, 153] on div "Uzdevums" at bounding box center [349, 154] width 156 height 22
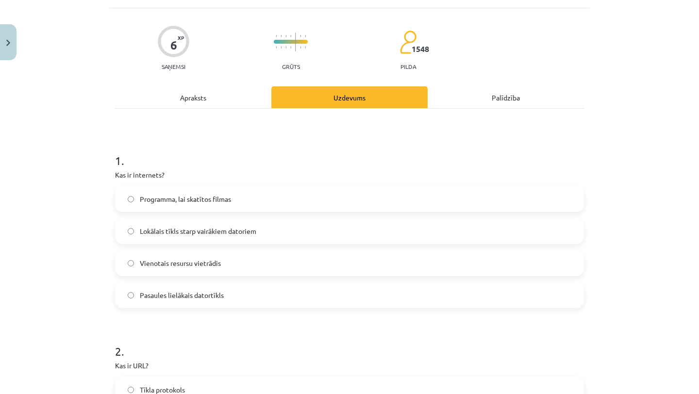
scroll to position [58, 0]
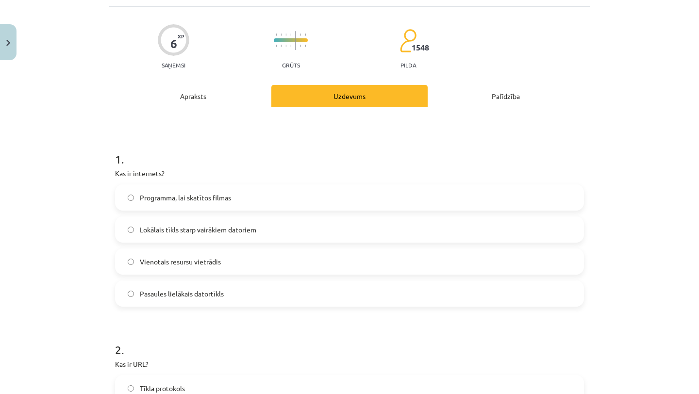
click at [311, 238] on label "Lokālais tīkls starp vairākiem datoriem" at bounding box center [349, 229] width 467 height 24
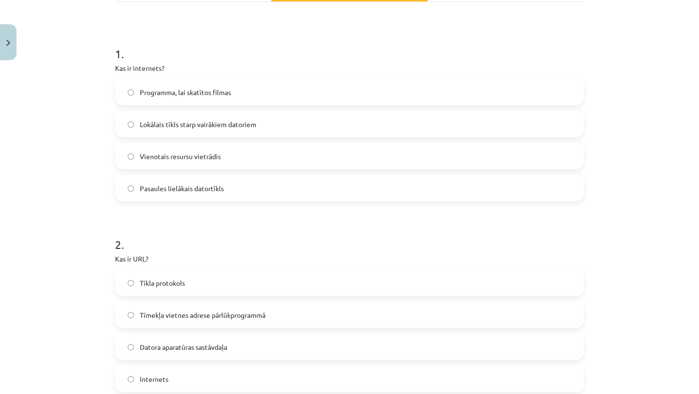
scroll to position [168, 0]
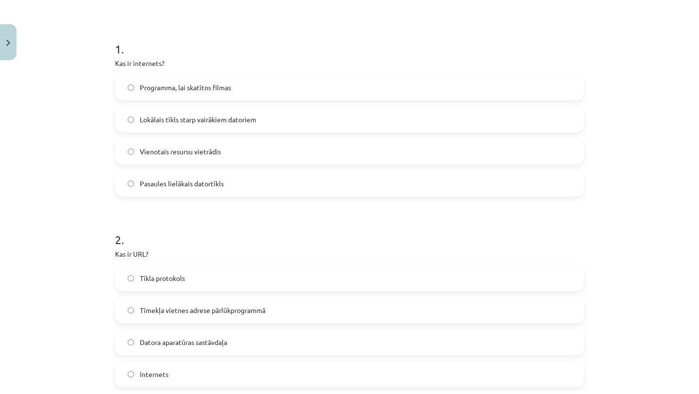
click at [307, 191] on label "Pasaules lielākais datortīkls" at bounding box center [349, 183] width 467 height 24
click at [272, 124] on label "Lokālais tīkls starp vairākiem datoriem" at bounding box center [349, 119] width 467 height 24
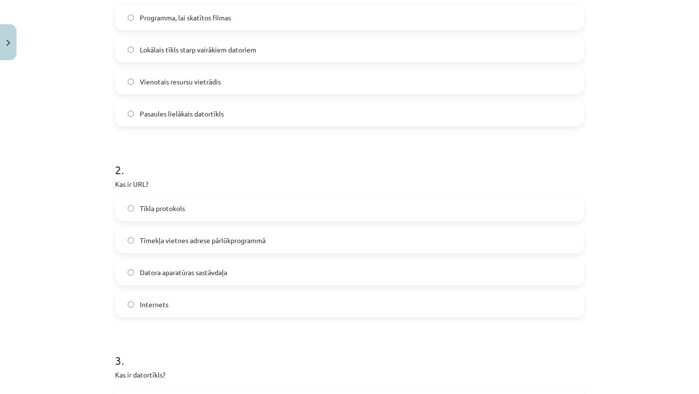
scroll to position [244, 0]
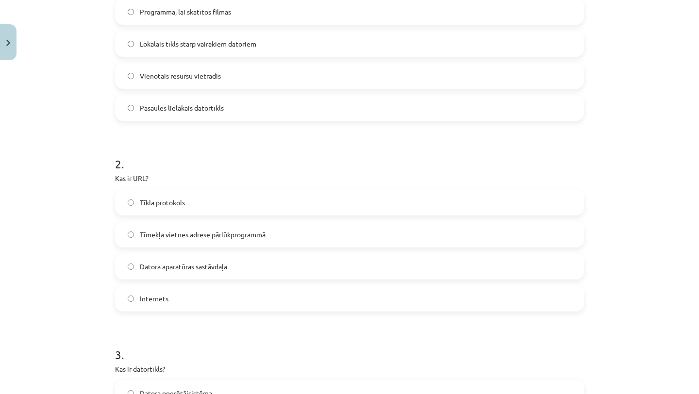
click at [265, 232] on span "Tīmekļa vietnes adrese pārlūkprogrammā" at bounding box center [203, 235] width 126 height 10
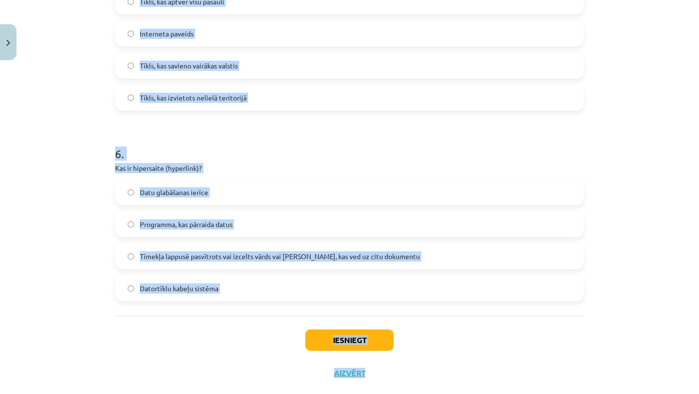
scroll to position [1036, 0]
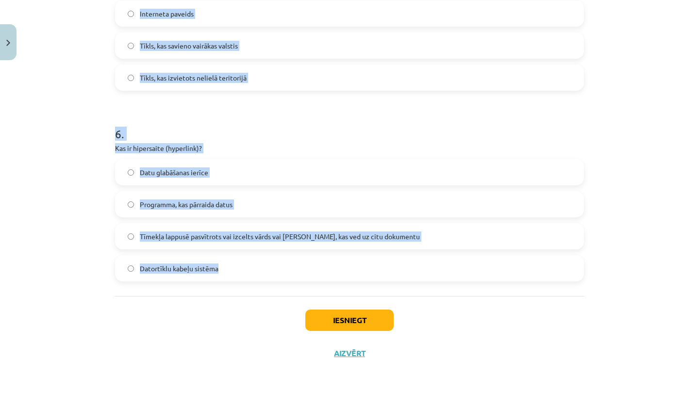
drag, startPoint x: 115, startPoint y: 196, endPoint x: 220, endPoint y: 268, distance: 127.7
copy form "1 . Kas ir internets? Programma, lai skatītos filmas Lokālais tīkls starp vairā…"
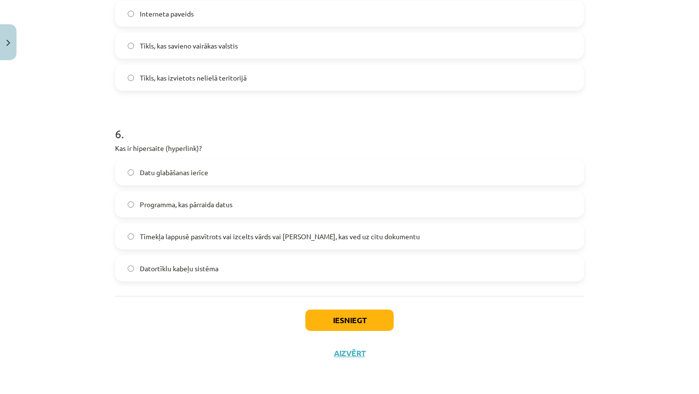
click at [220, 319] on div "Iesniegt Aizvērt" at bounding box center [349, 330] width 469 height 68
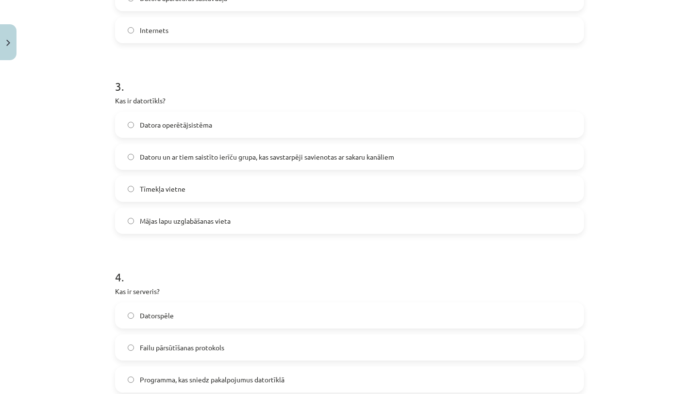
scroll to position [516, 0]
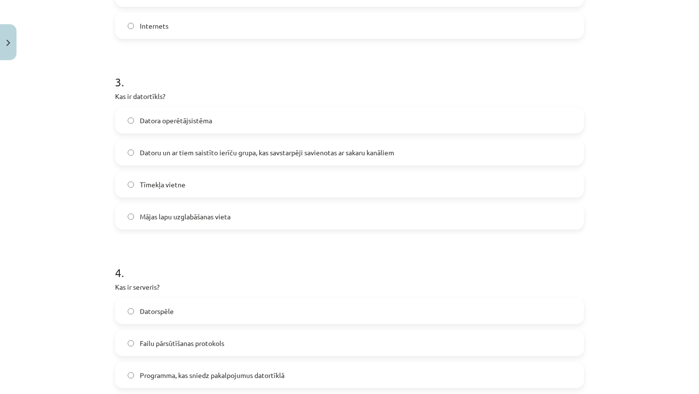
click at [306, 145] on label "Datoru un ar tiem saistīto ierīču grupa, kas savstarpēji savienotas ar sakaru k…" at bounding box center [349, 152] width 467 height 24
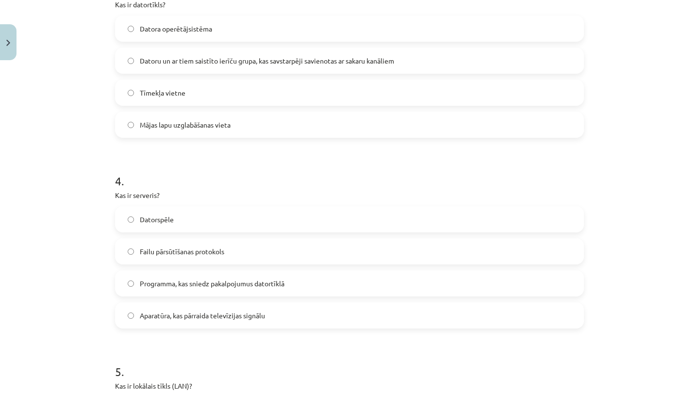
scroll to position [631, 0]
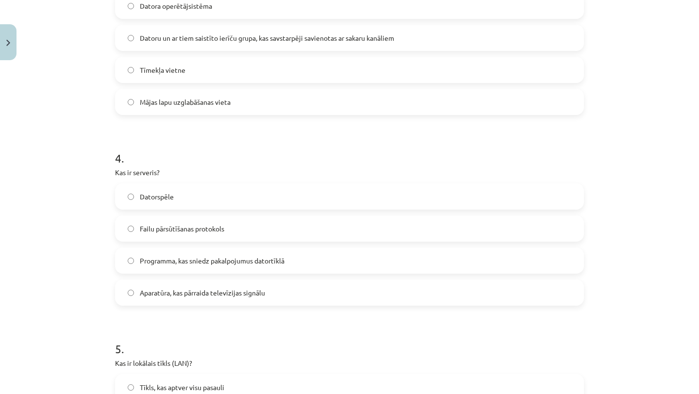
click at [324, 265] on label "Programma, kas sniedz pakalpojumus datortīklā" at bounding box center [349, 260] width 467 height 24
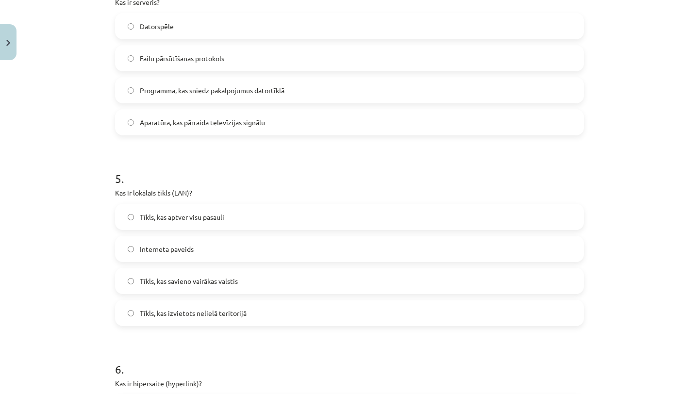
scroll to position [802, 0]
click at [290, 315] on label "Tīkls, kas izvietots nelielā teritorijā" at bounding box center [349, 312] width 467 height 24
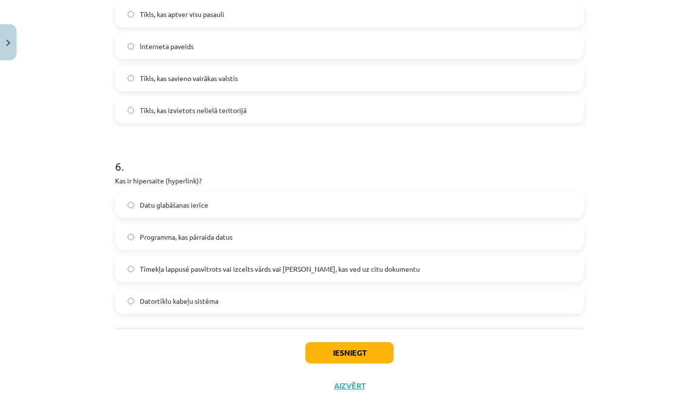
scroll to position [1007, 0]
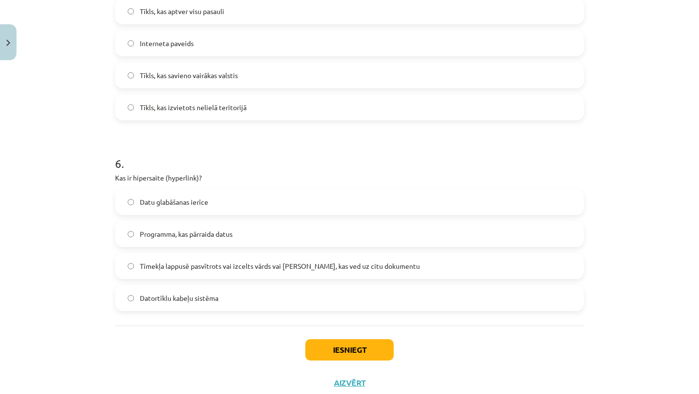
click at [302, 264] on span "Tīmekļa lappusē pasvītrots vai izcelts vārds vai [PERSON_NAME], kas ved uz citu…" at bounding box center [280, 266] width 280 height 10
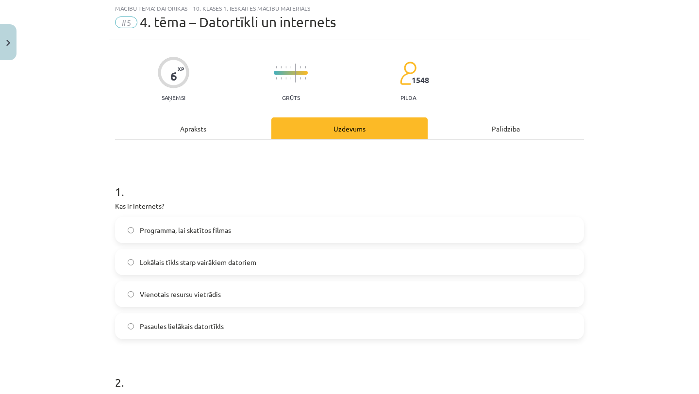
scroll to position [0, 0]
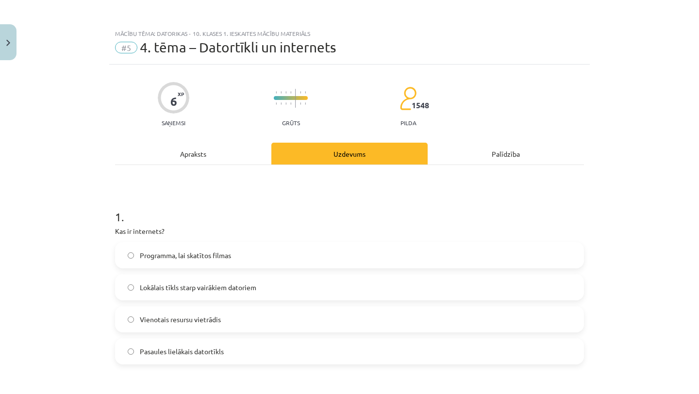
click at [205, 351] on span "Pasaules lielākais datortīkls" at bounding box center [182, 351] width 84 height 10
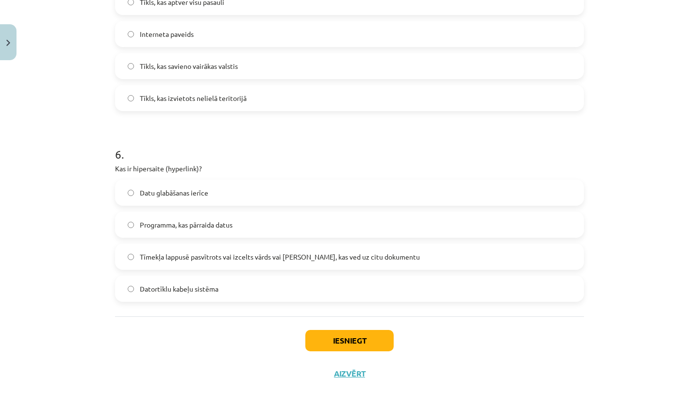
scroll to position [1019, 0]
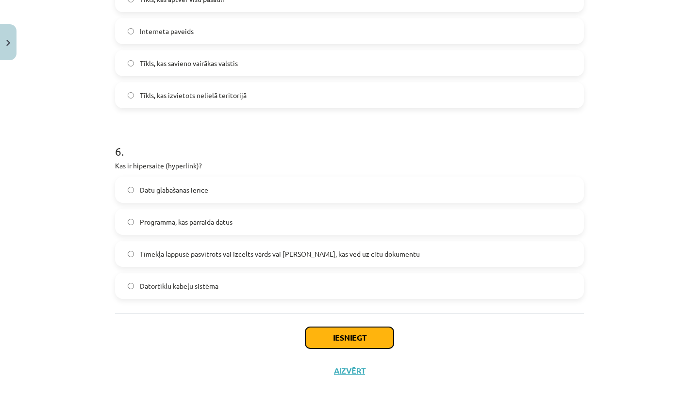
click at [368, 338] on button "Iesniegt" at bounding box center [349, 337] width 88 height 21
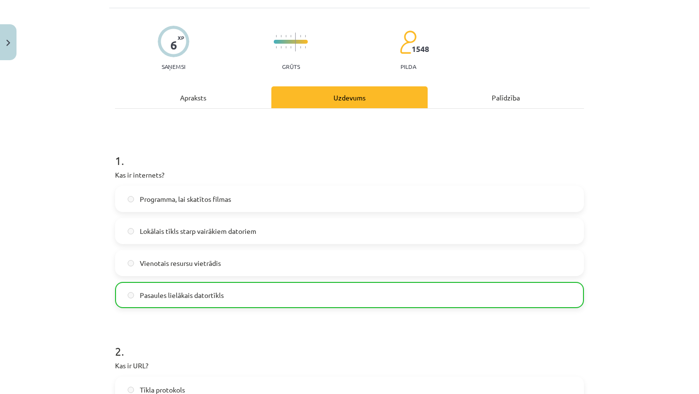
scroll to position [0, 0]
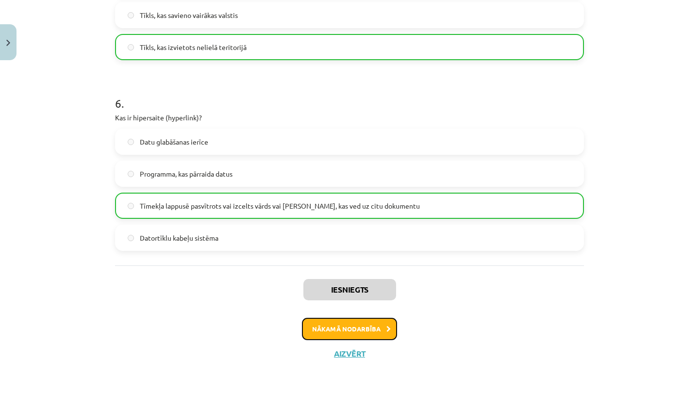
click at [374, 325] on button "Nākamā nodarbība" at bounding box center [349, 329] width 95 height 22
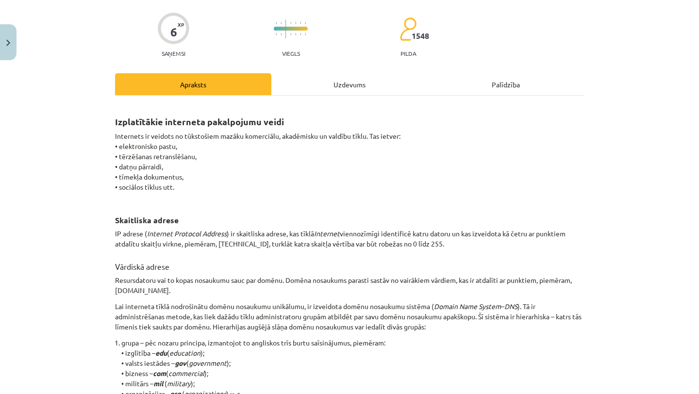
scroll to position [24, 0]
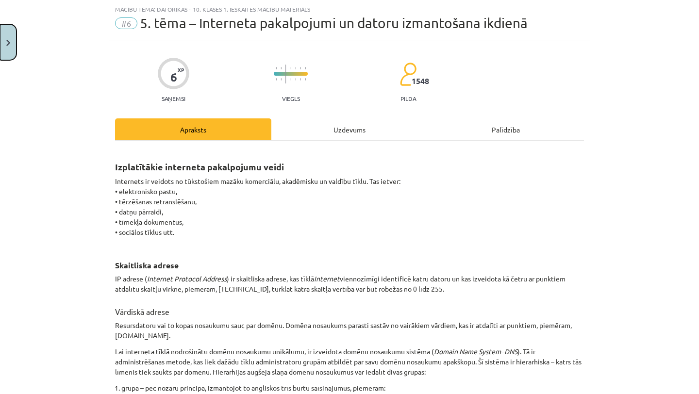
click at [9, 50] on button "Close" at bounding box center [8, 42] width 16 height 36
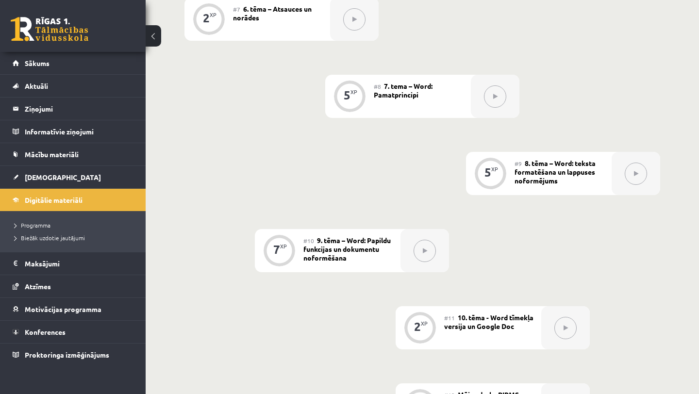
scroll to position [1142, 0]
